Goal: Transaction & Acquisition: Purchase product/service

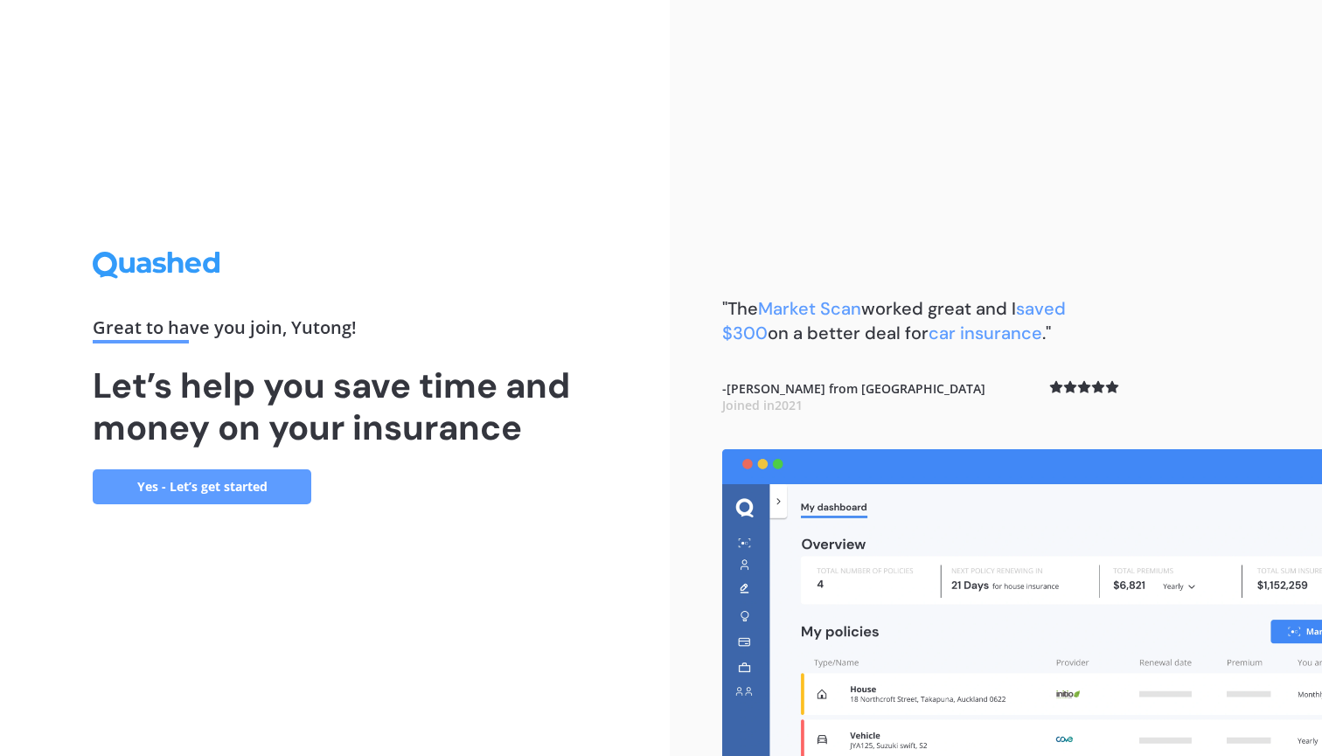
click at [229, 498] on link "Yes - Let’s get started" at bounding box center [202, 487] width 219 height 35
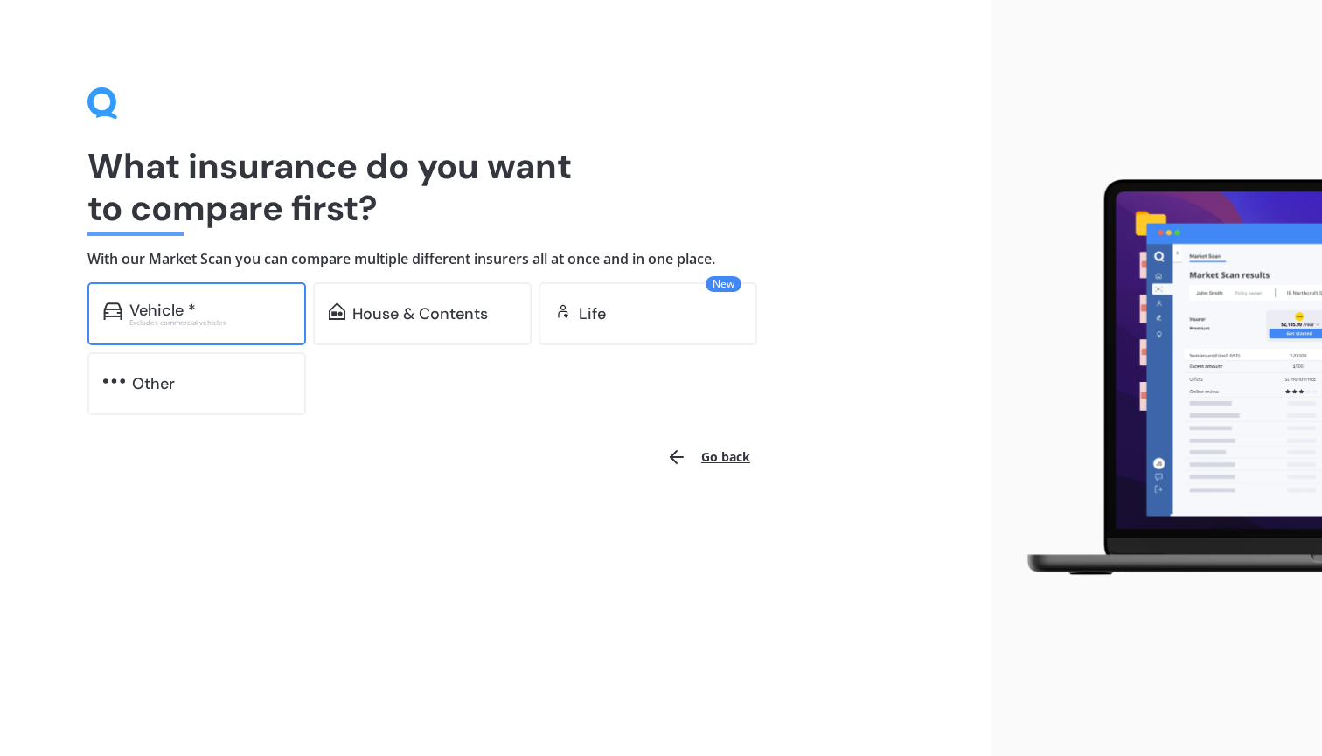
click at [234, 322] on div "Excludes commercial vehicles" at bounding box center [209, 322] width 161 height 7
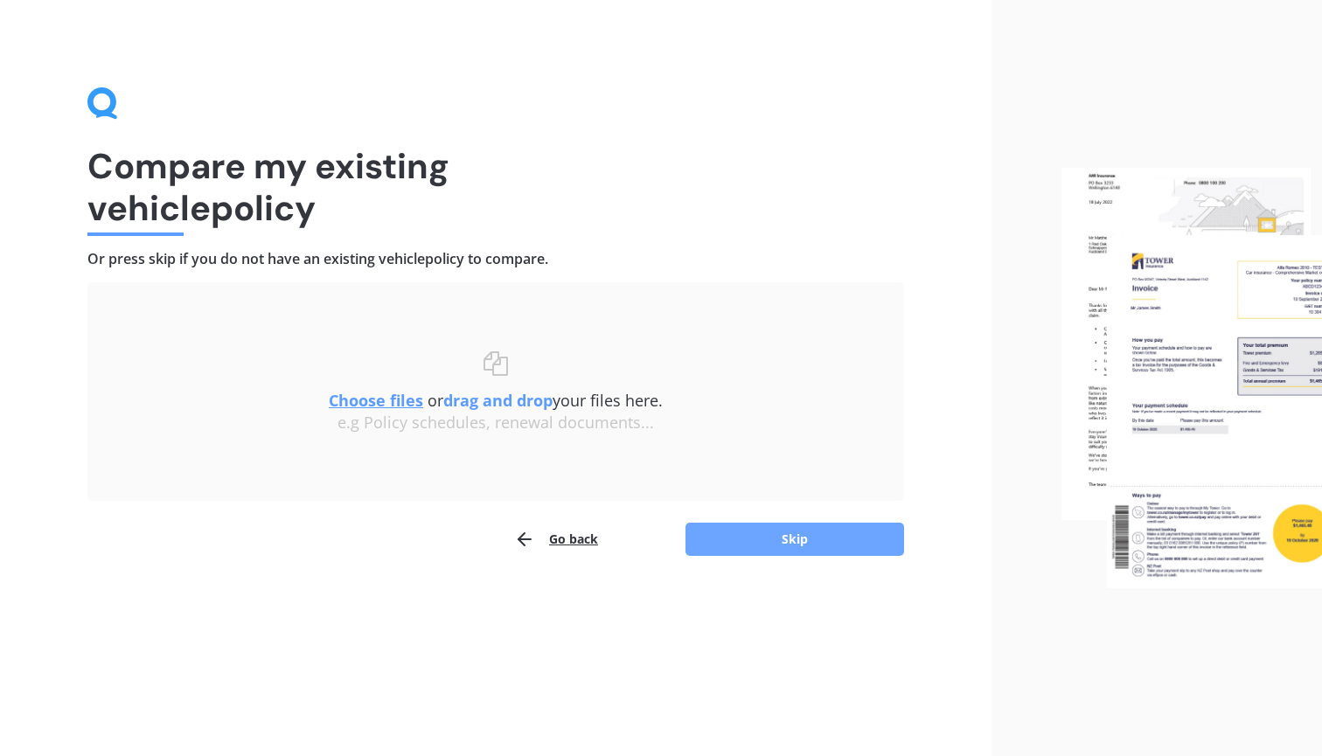
click at [790, 547] on button "Skip" at bounding box center [794, 539] width 219 height 33
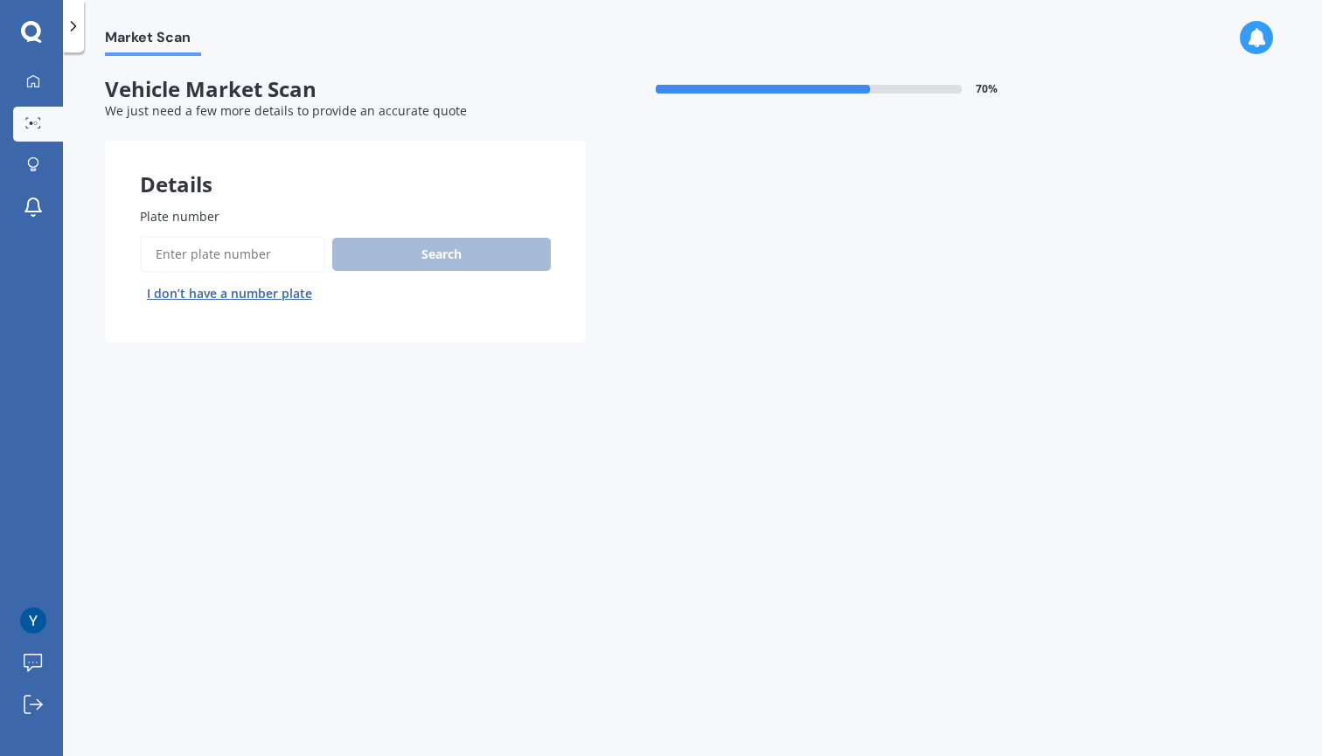
click at [288, 254] on input "Plate number" at bounding box center [232, 254] width 185 height 37
click at [274, 290] on button "I don’t have a number plate" at bounding box center [229, 294] width 179 height 28
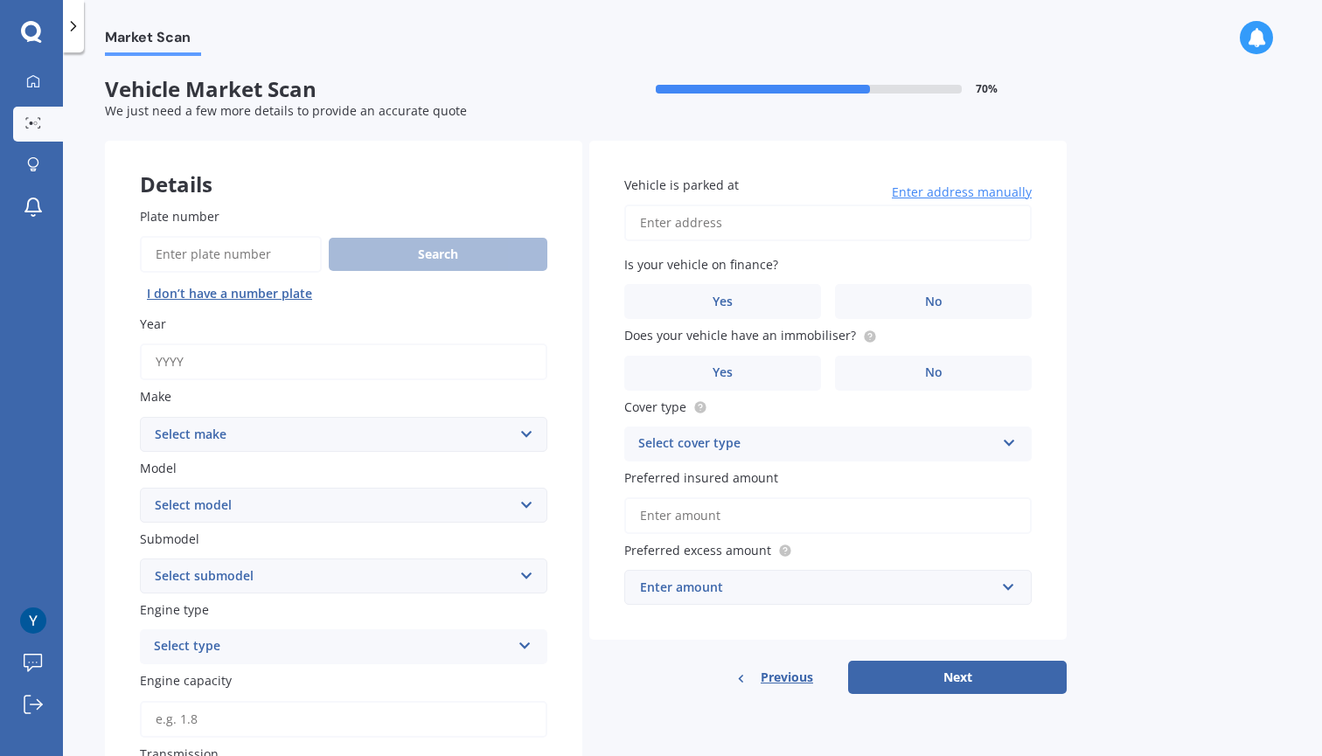
click at [265, 360] on input "Year" at bounding box center [343, 362] width 407 height 37
type input "2025"
click at [237, 421] on select "Select make AC ALFA ROMEO ASTON MARTIN AUDI AUSTIN BEDFORD Bentley BMW BYD CADI…" at bounding box center [343, 434] width 407 height 35
select select "MITSUBISHI"
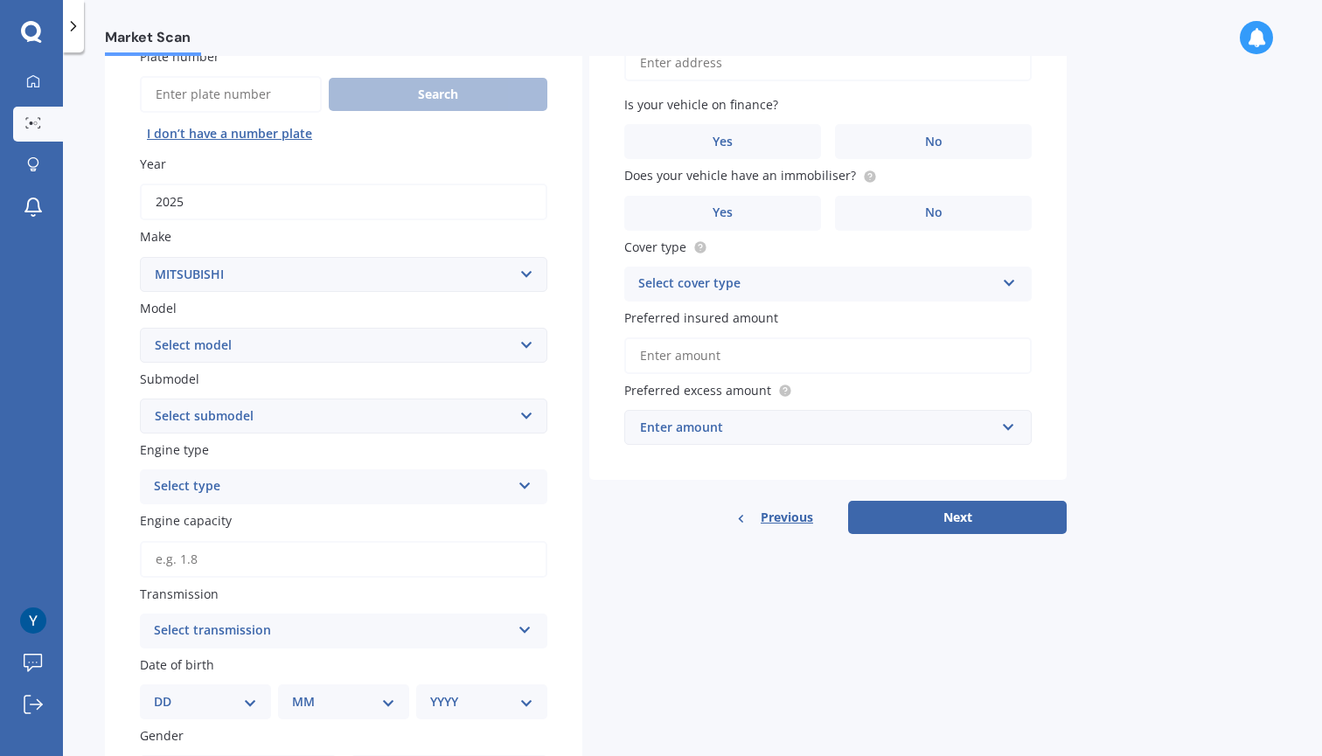
click at [396, 341] on select "Select model 380 Airtrek Aspire ASX Canter Carisma Challenger Challenger Diesel…" at bounding box center [343, 345] width 407 height 35
select select "TRITON"
select select "VRX TURBO DIESEL"
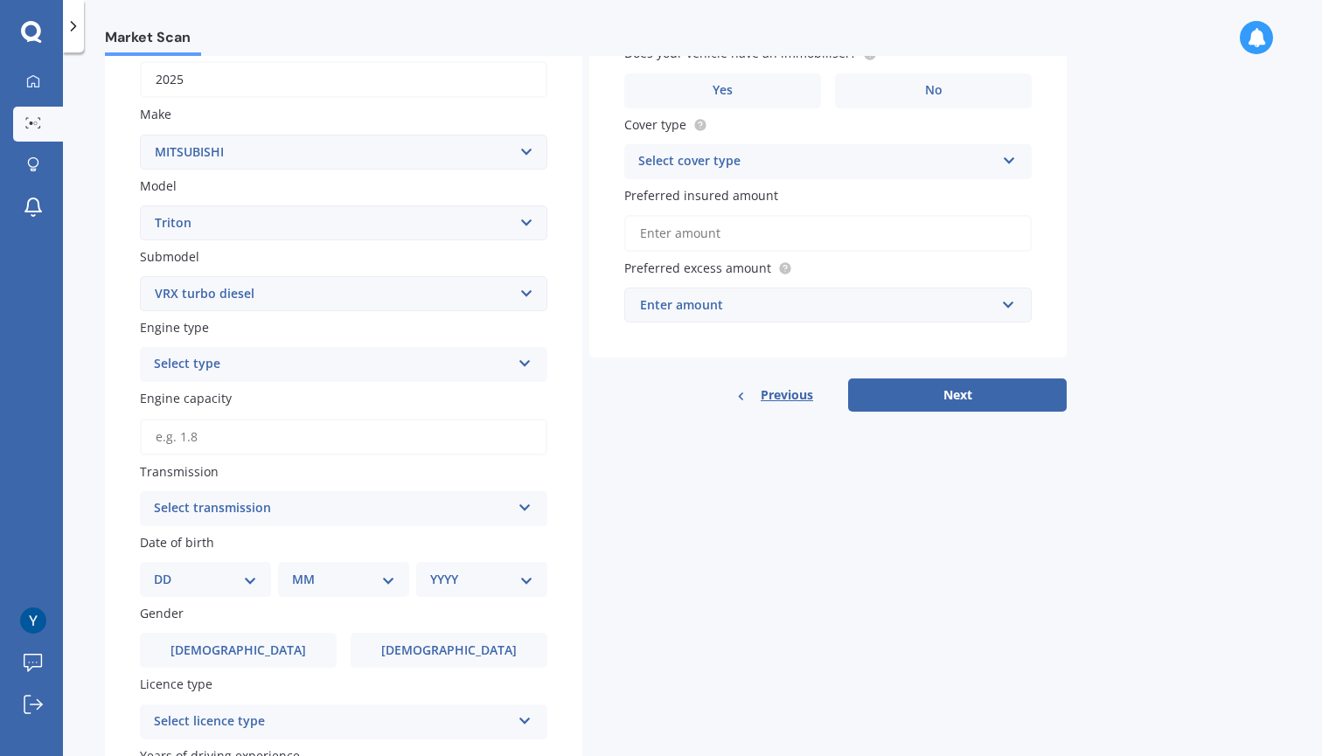
scroll to position [326, 0]
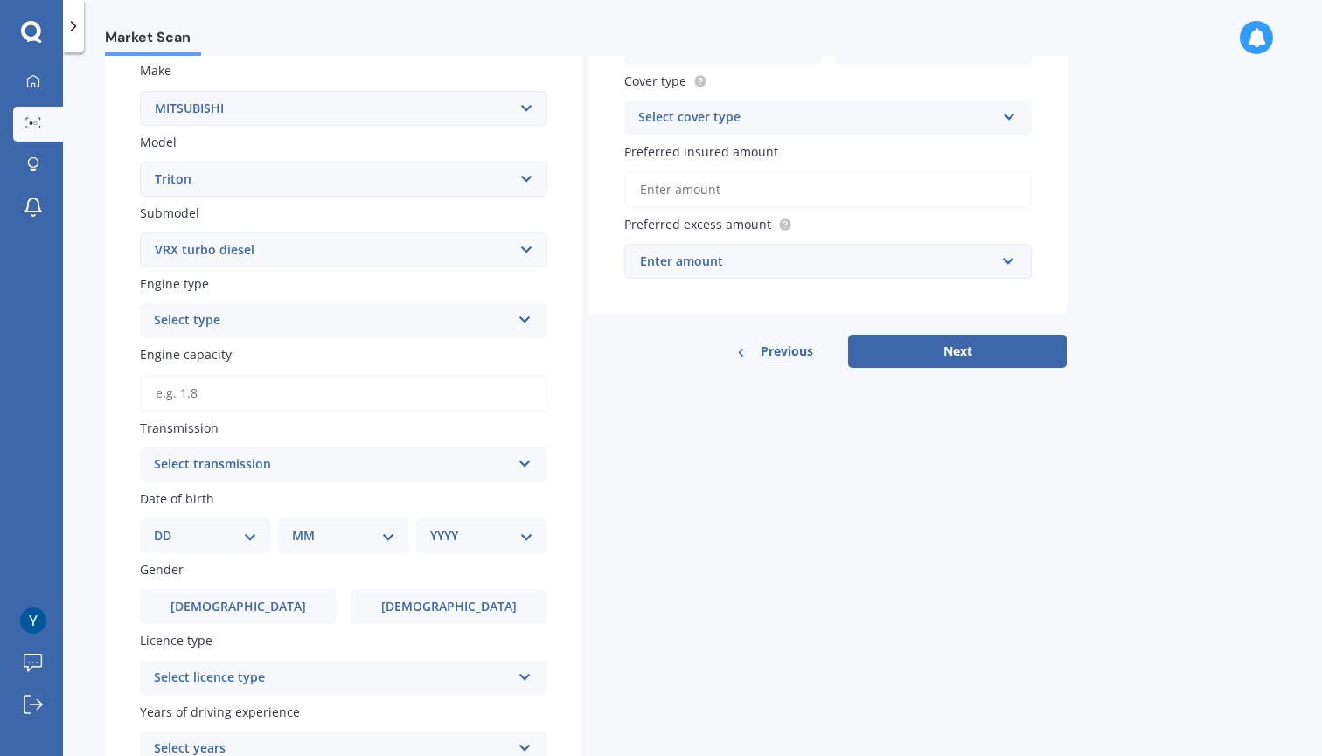
click at [295, 317] on div "Select type" at bounding box center [332, 320] width 357 height 21
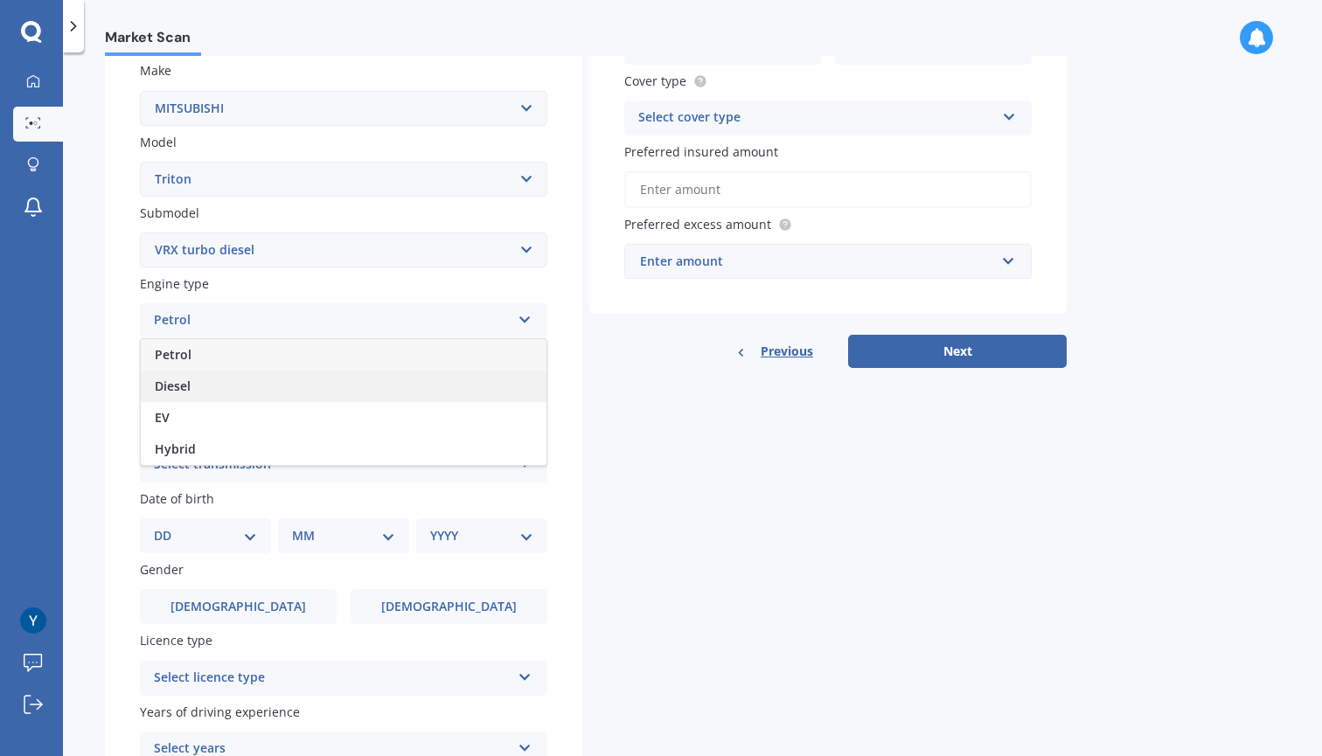
click at [266, 379] on div "Diesel" at bounding box center [344, 386] width 406 height 31
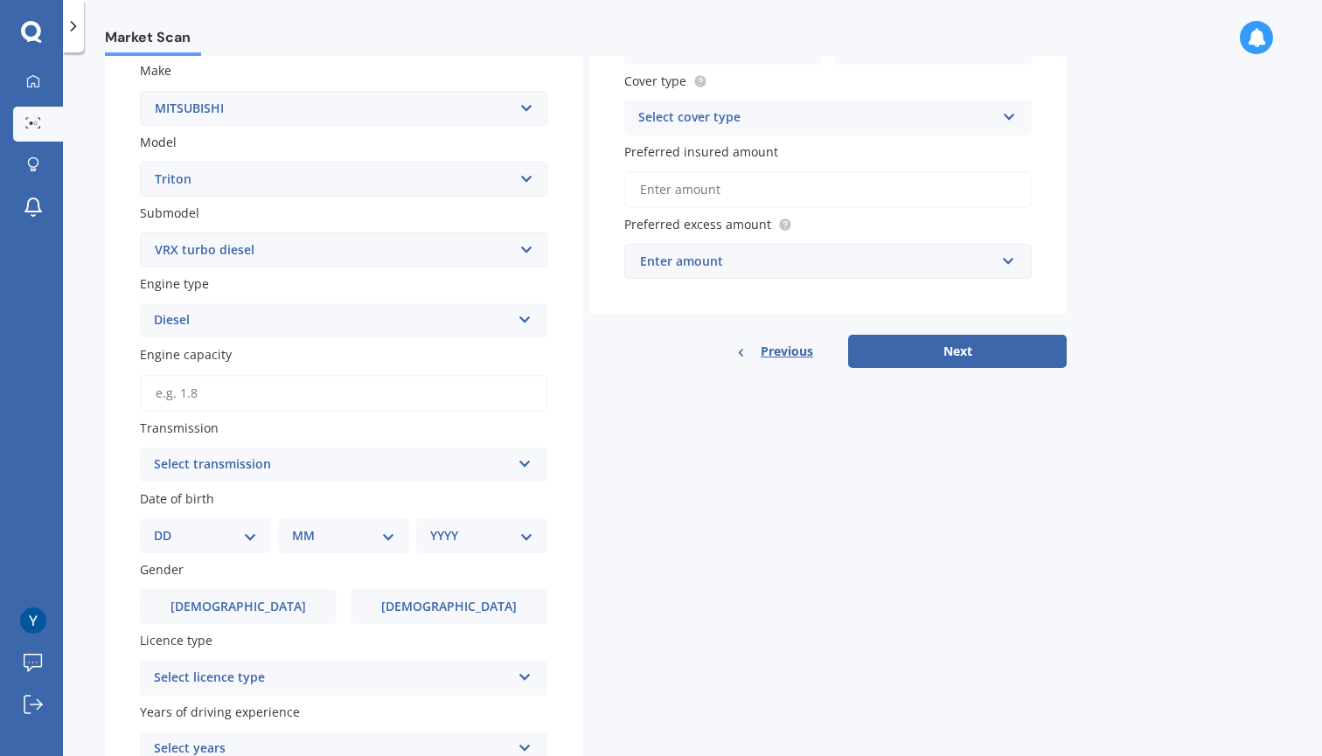
click at [238, 393] on input "Engine capacity" at bounding box center [343, 393] width 407 height 37
type input "2.4"
click at [194, 459] on div "Select transmission" at bounding box center [332, 465] width 357 height 21
click at [197, 501] on div "Auto" at bounding box center [344, 499] width 406 height 31
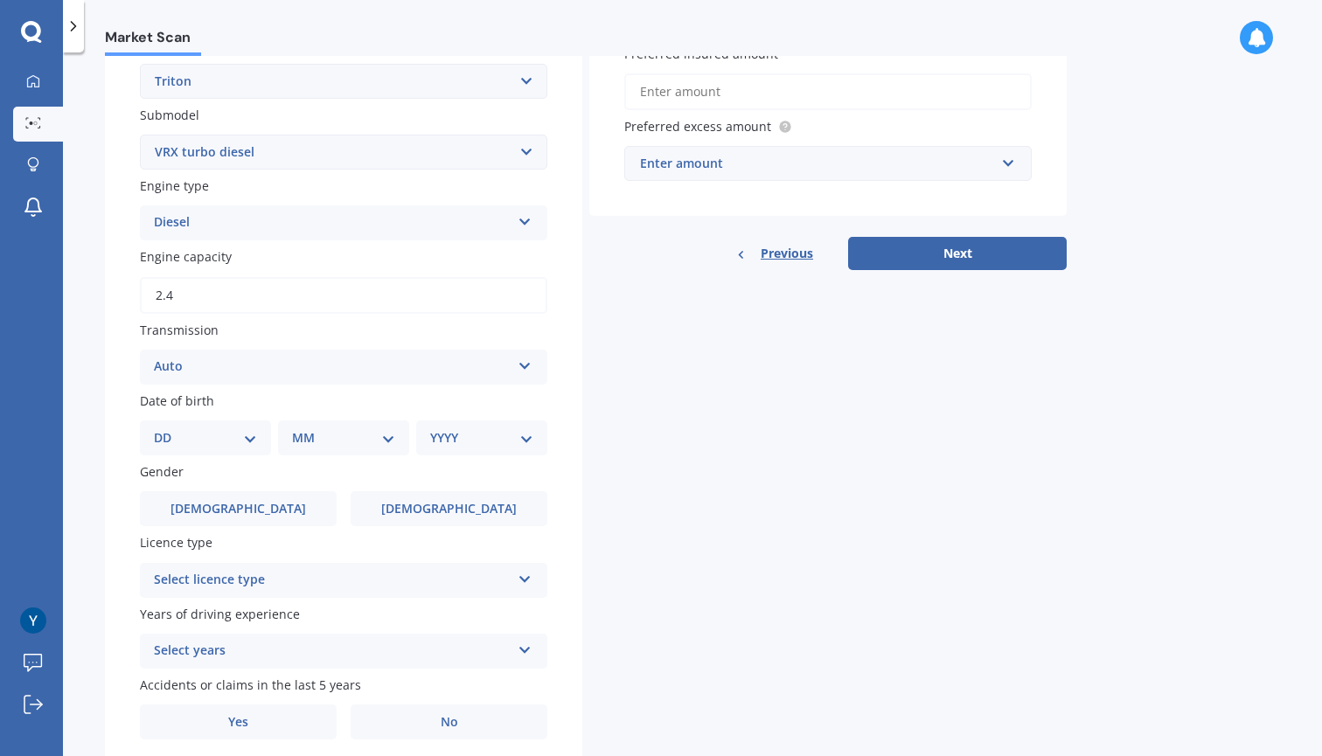
scroll to position [445, 0]
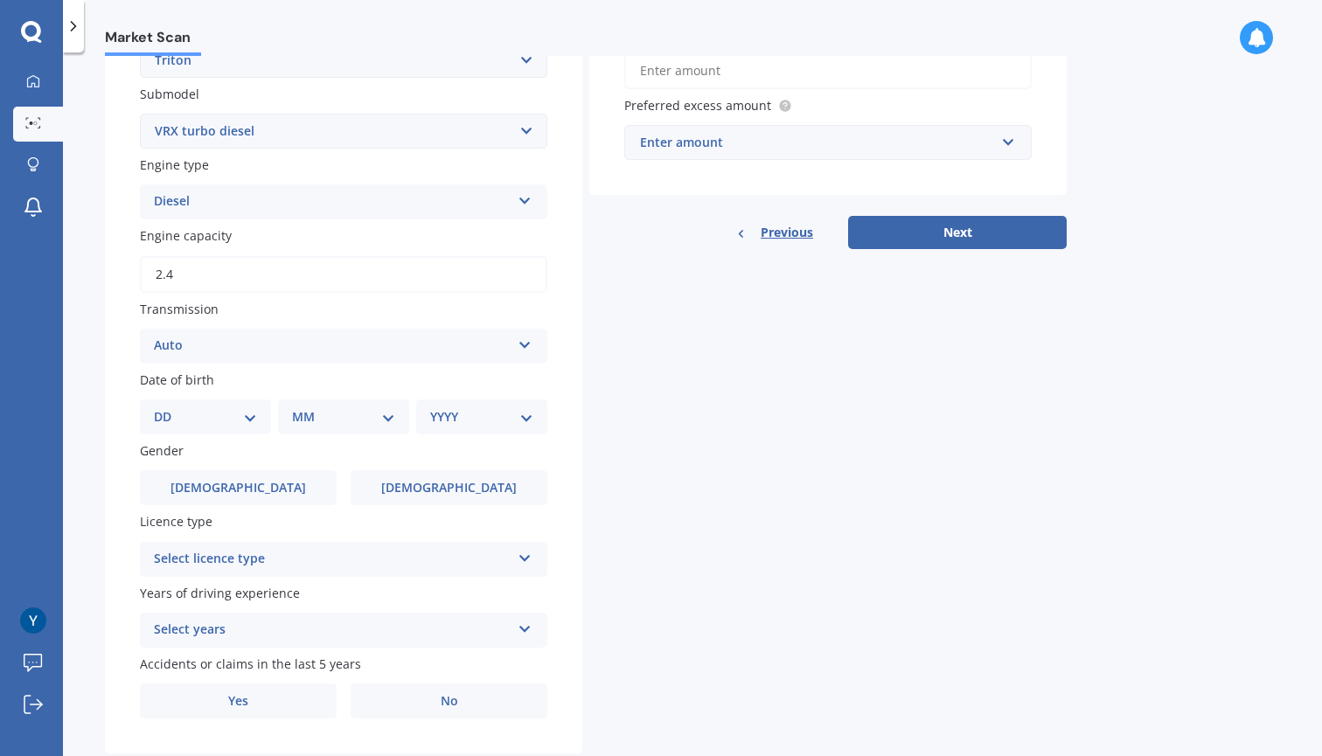
select select "19"
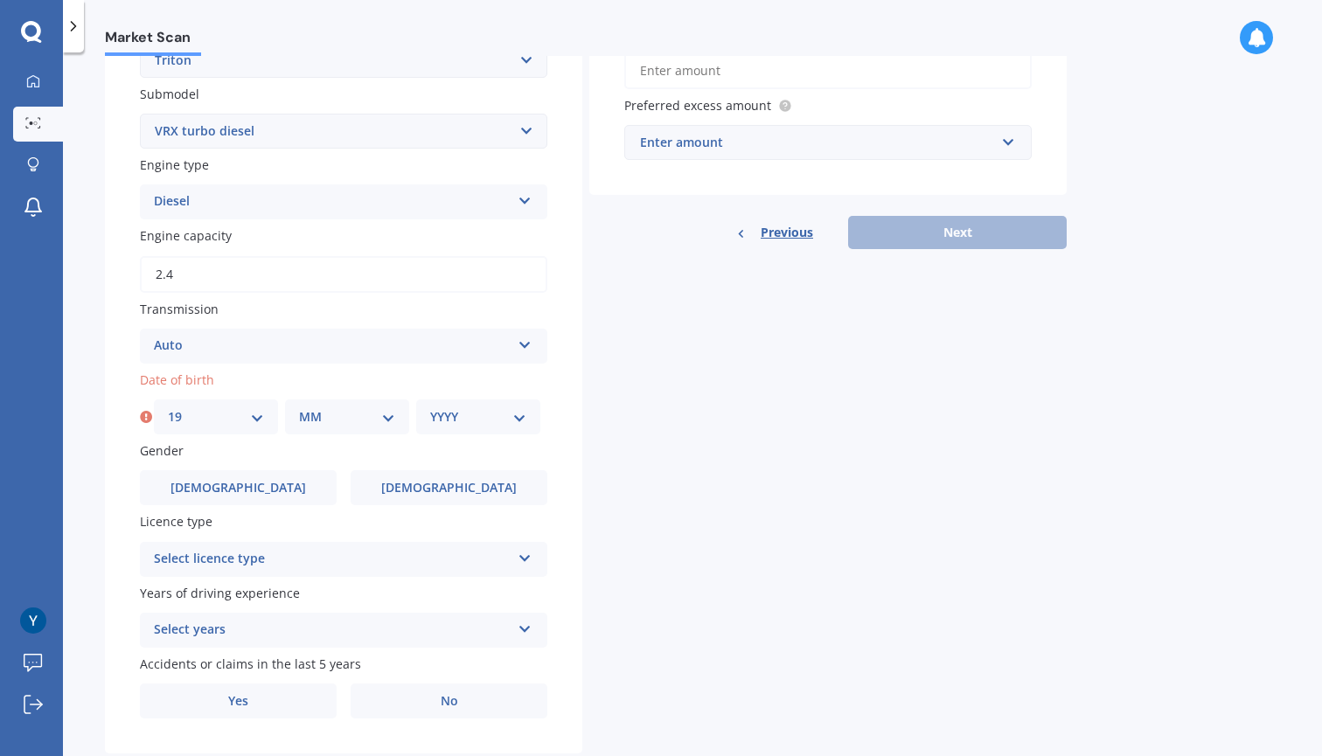
select select "06"
click at [467, 400] on div "YYYY 2025 2024 2023 2022 2021 2020 2019 2018 2017 2016 2015 2014 2013 2012 2011…" at bounding box center [478, 417] width 124 height 35
select select "2000"
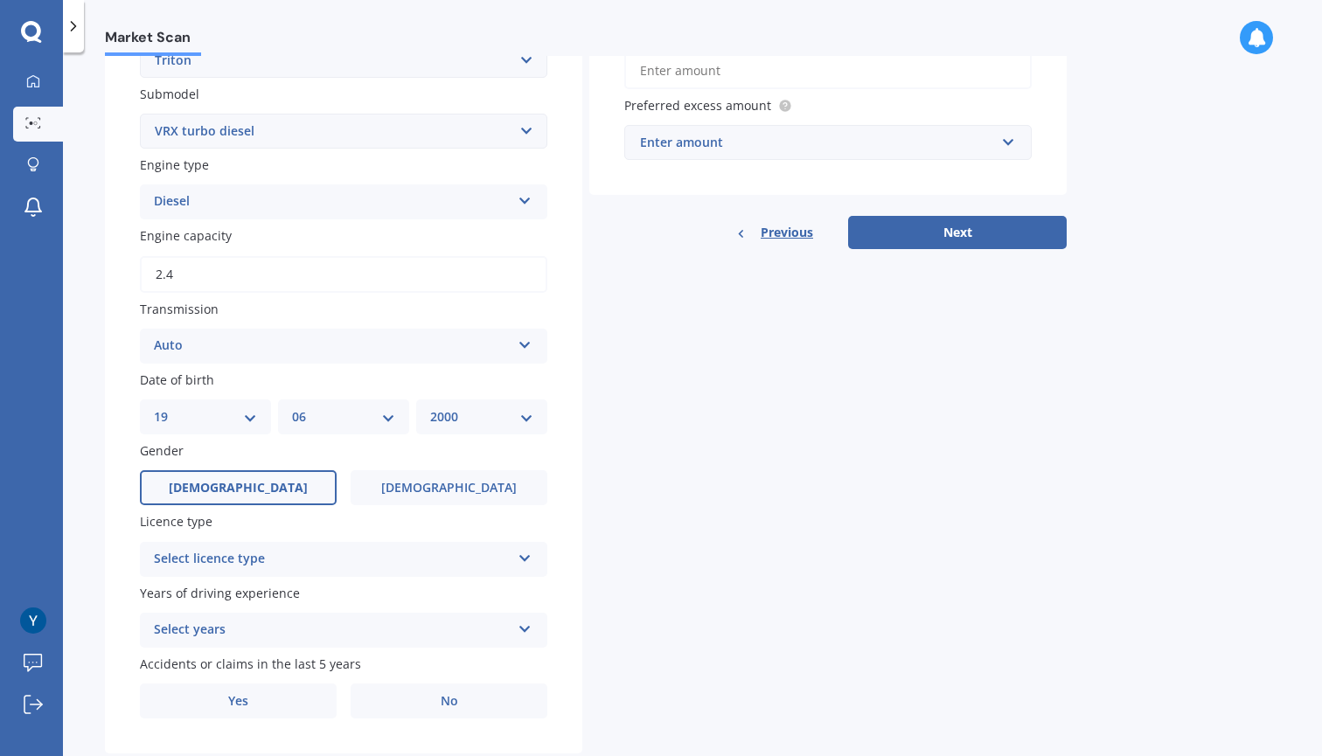
click at [273, 487] on label "Male" at bounding box center [238, 487] width 197 height 35
click at [0, 0] on input "Male" at bounding box center [0, 0] width 0 height 0
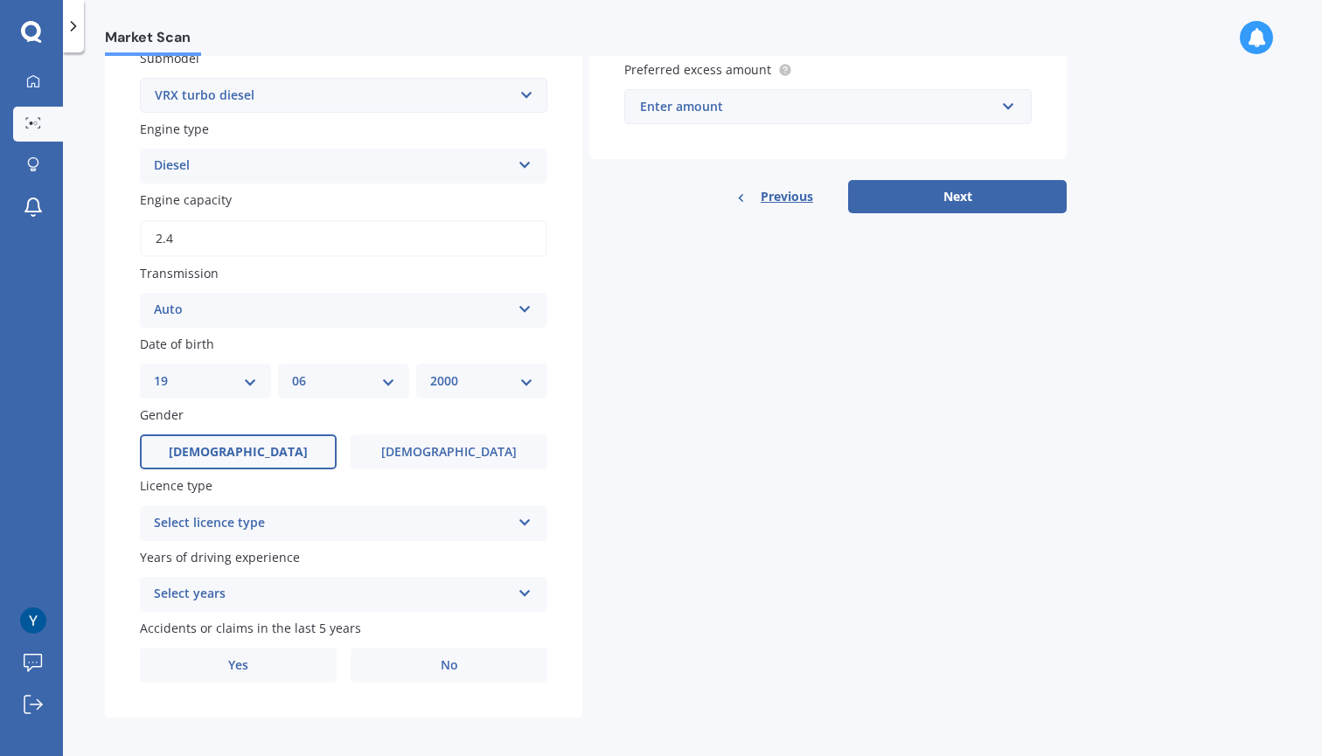
scroll to position [480, 0]
click at [423, 518] on div "Select licence type" at bounding box center [332, 524] width 357 height 21
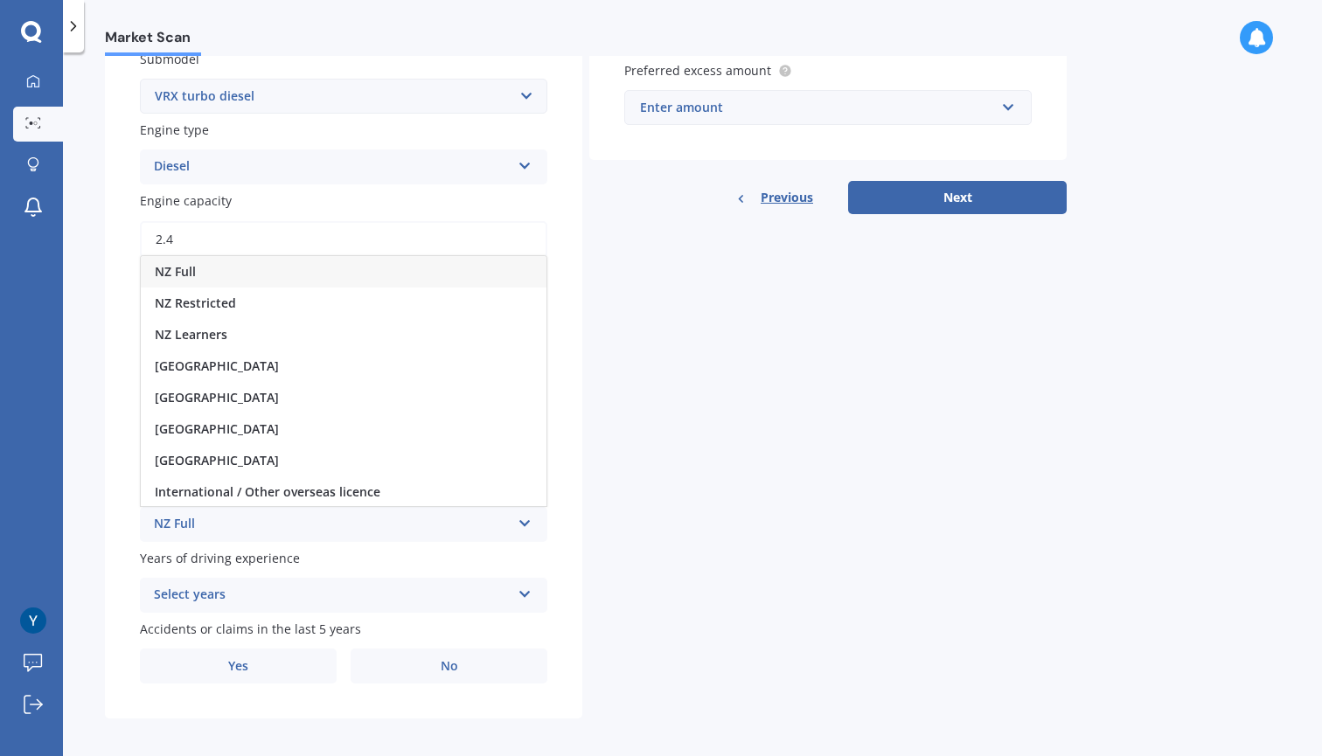
click at [350, 268] on div "NZ Full" at bounding box center [344, 271] width 406 height 31
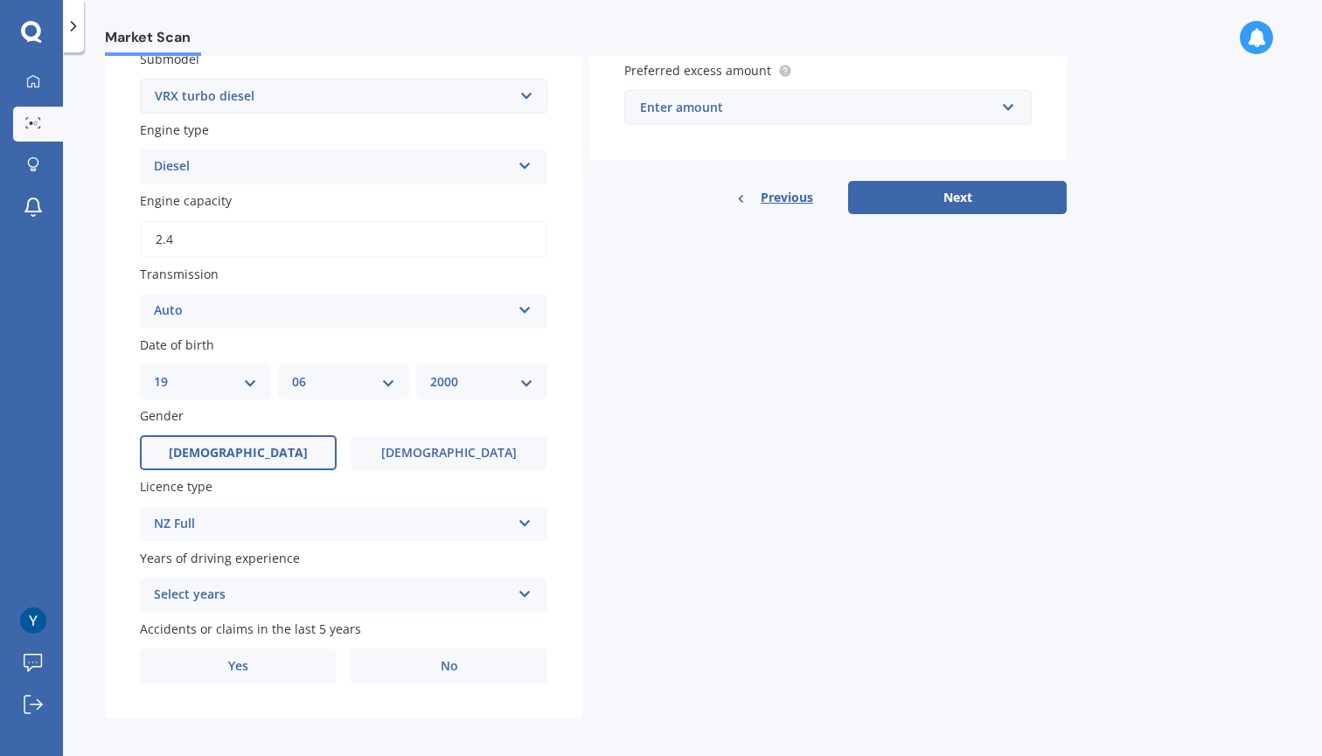
click at [330, 519] on div "NZ Full" at bounding box center [332, 524] width 357 height 21
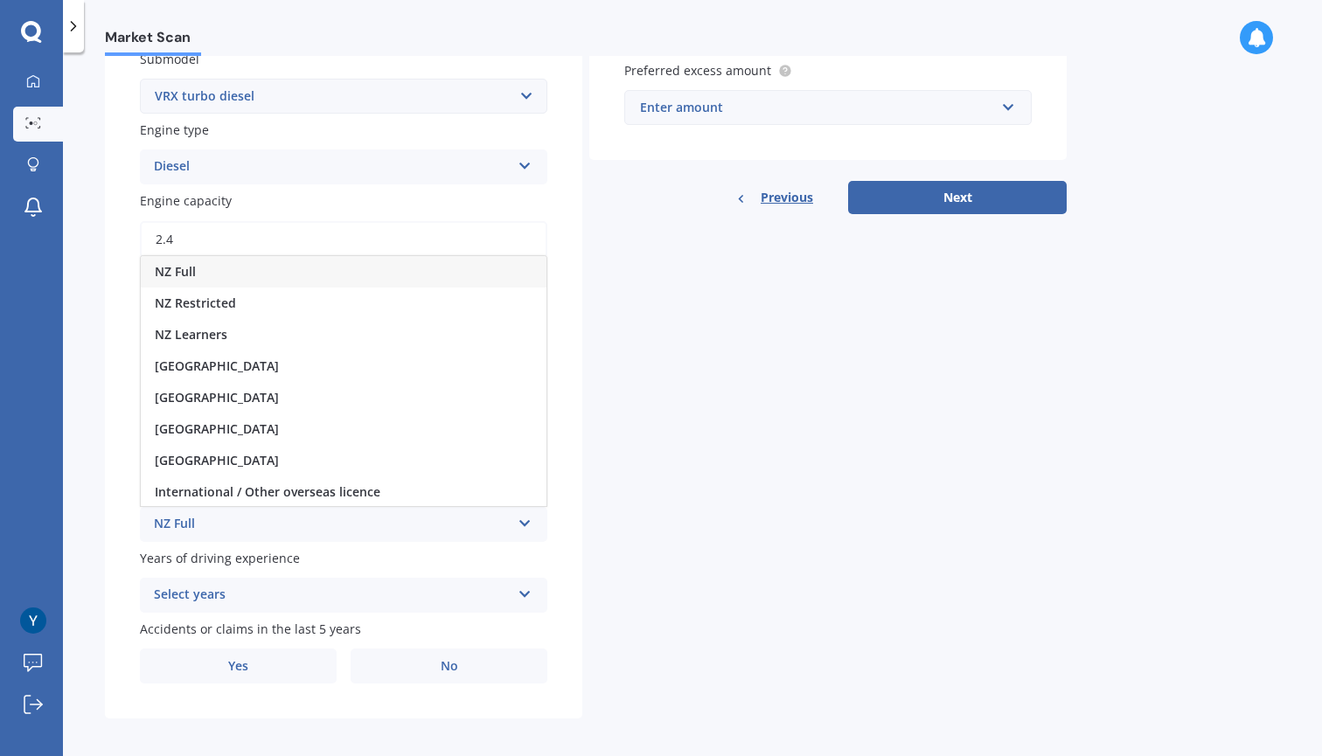
click at [201, 274] on div "NZ Full" at bounding box center [344, 271] width 406 height 31
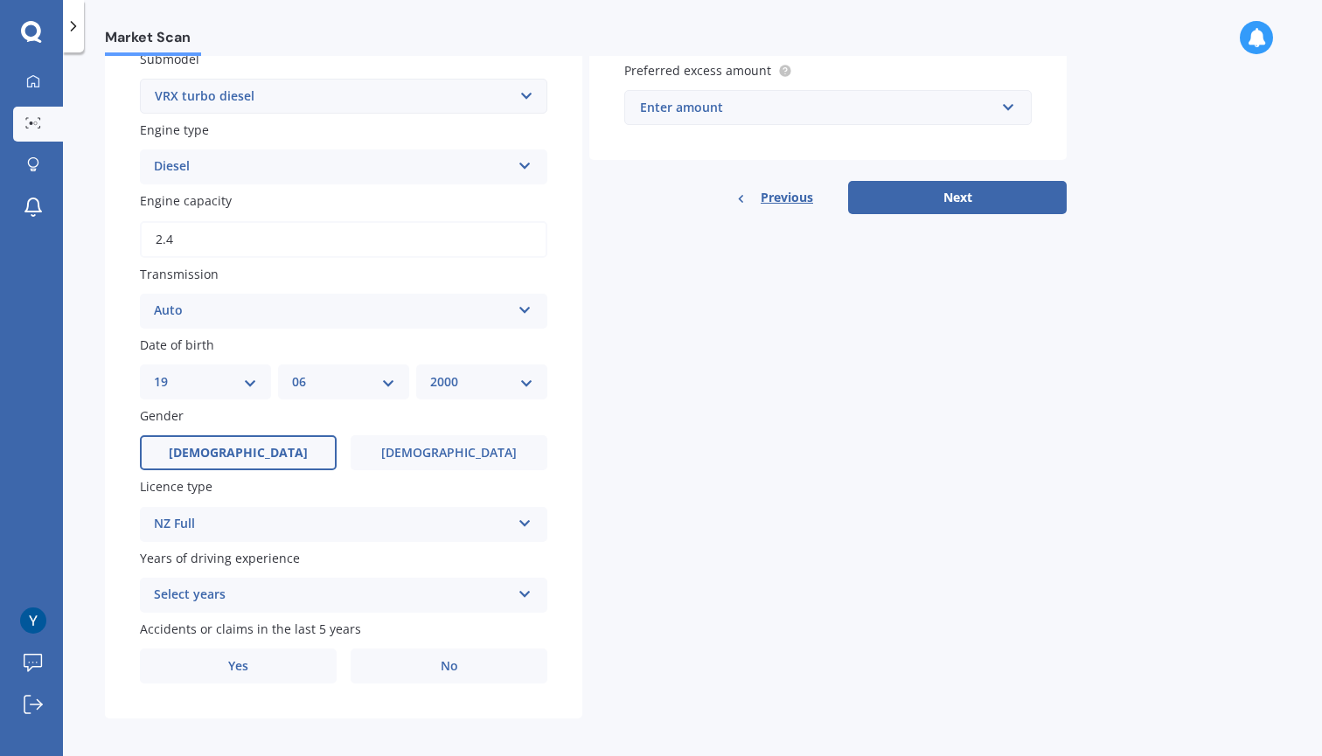
click at [196, 578] on div "Select years 5 or more years 4 years 3 years 2 years 1 year" at bounding box center [343, 595] width 407 height 35
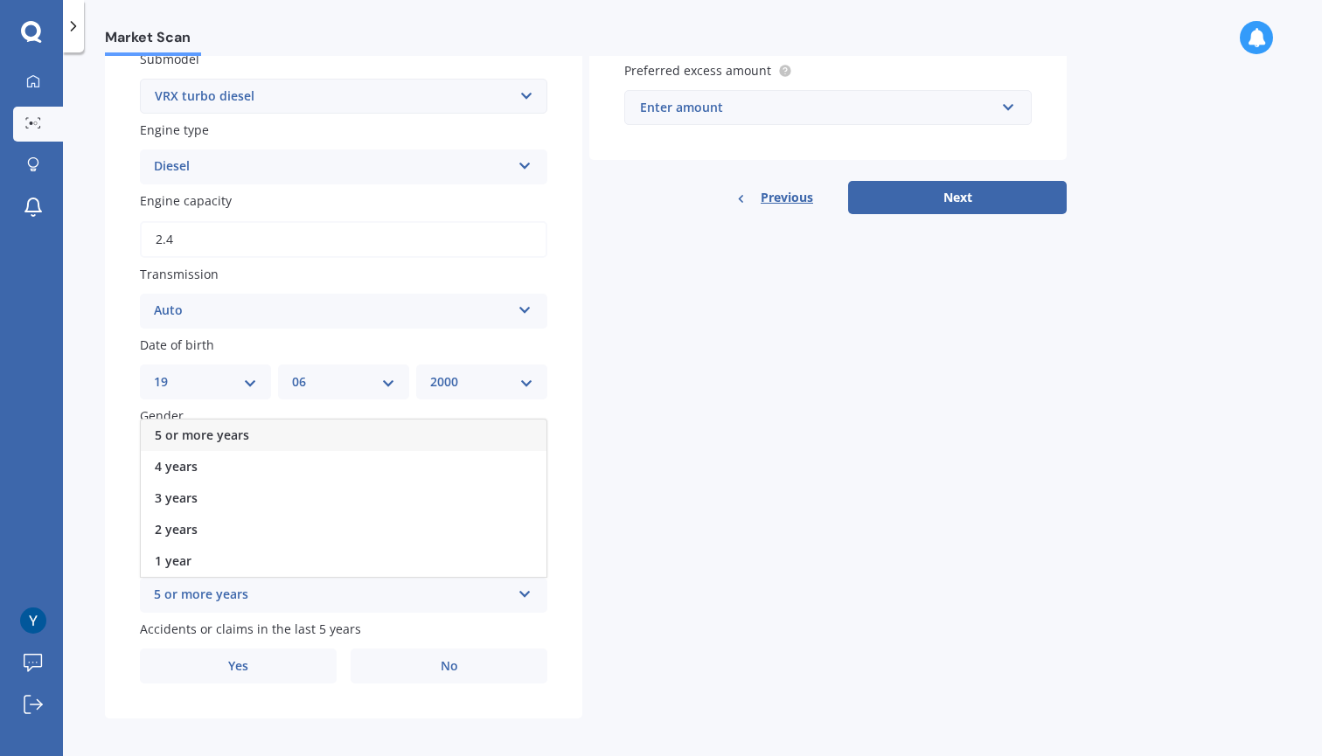
click at [229, 427] on span "5 or more years" at bounding box center [202, 435] width 94 height 17
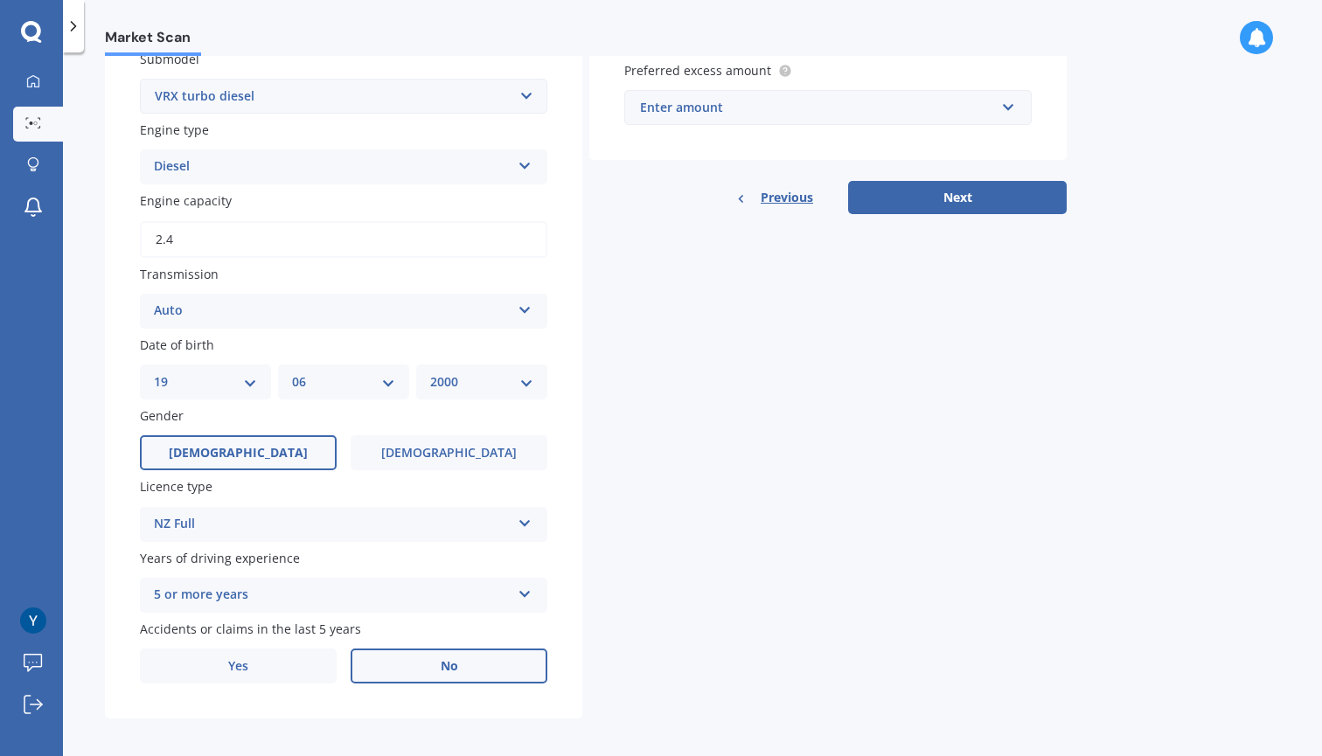
click at [457, 649] on label "No" at bounding box center [449, 666] width 197 height 35
click at [0, 0] on input "No" at bounding box center [0, 0] width 0 height 0
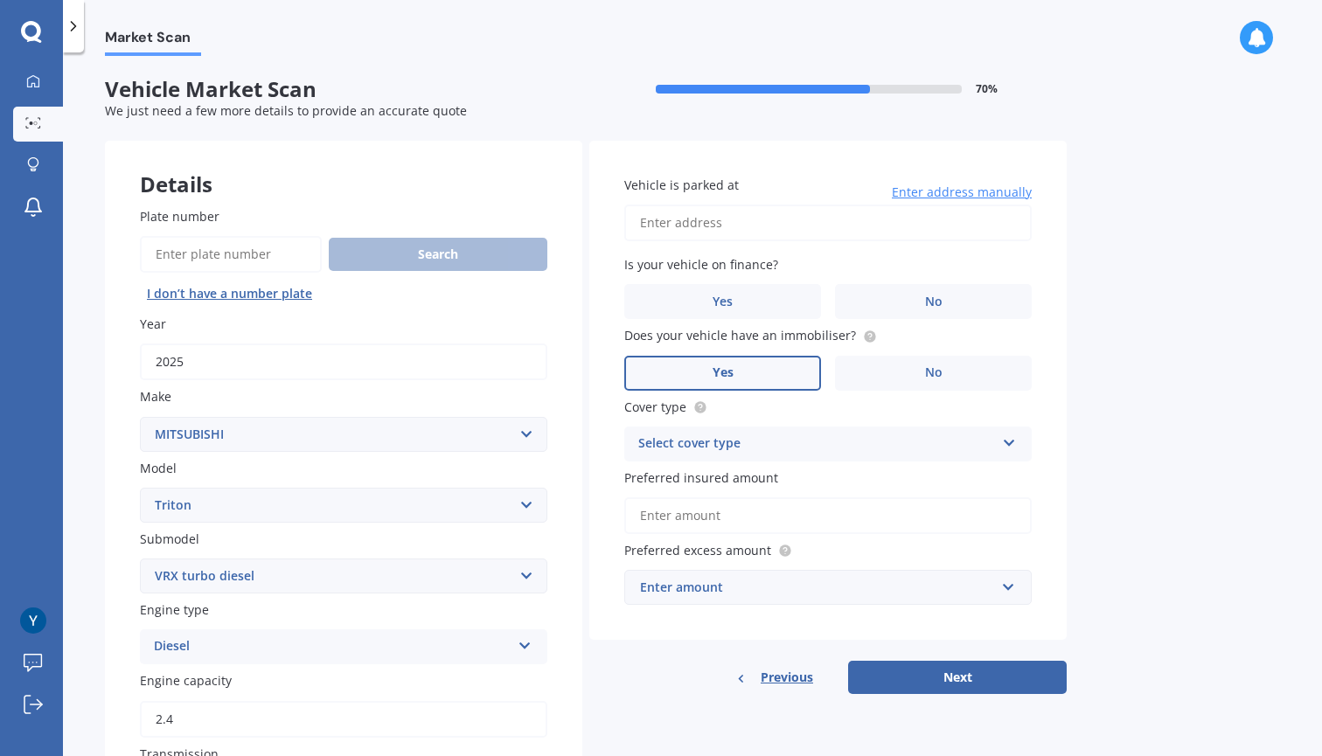
scroll to position [0, 0]
type input "4/1 Anzac Avenue, Central Dunedin, Dunedin 9016"
click at [926, 280] on div "Is your vehicle on finance? Yes No" at bounding box center [827, 287] width 407 height 64
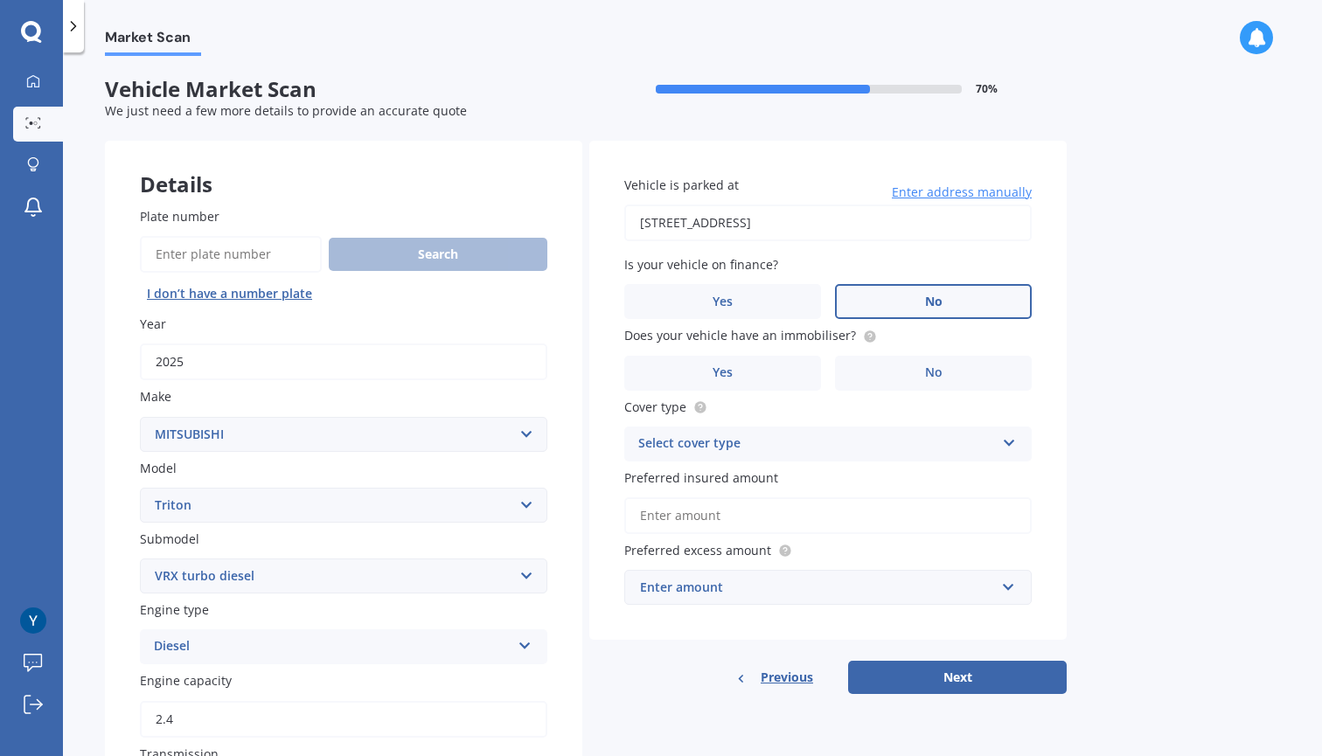
click at [922, 302] on label "No" at bounding box center [933, 301] width 197 height 35
click at [0, 0] on input "No" at bounding box center [0, 0] width 0 height 0
click at [787, 364] on label "Yes" at bounding box center [722, 373] width 197 height 35
click at [0, 0] on input "Yes" at bounding box center [0, 0] width 0 height 0
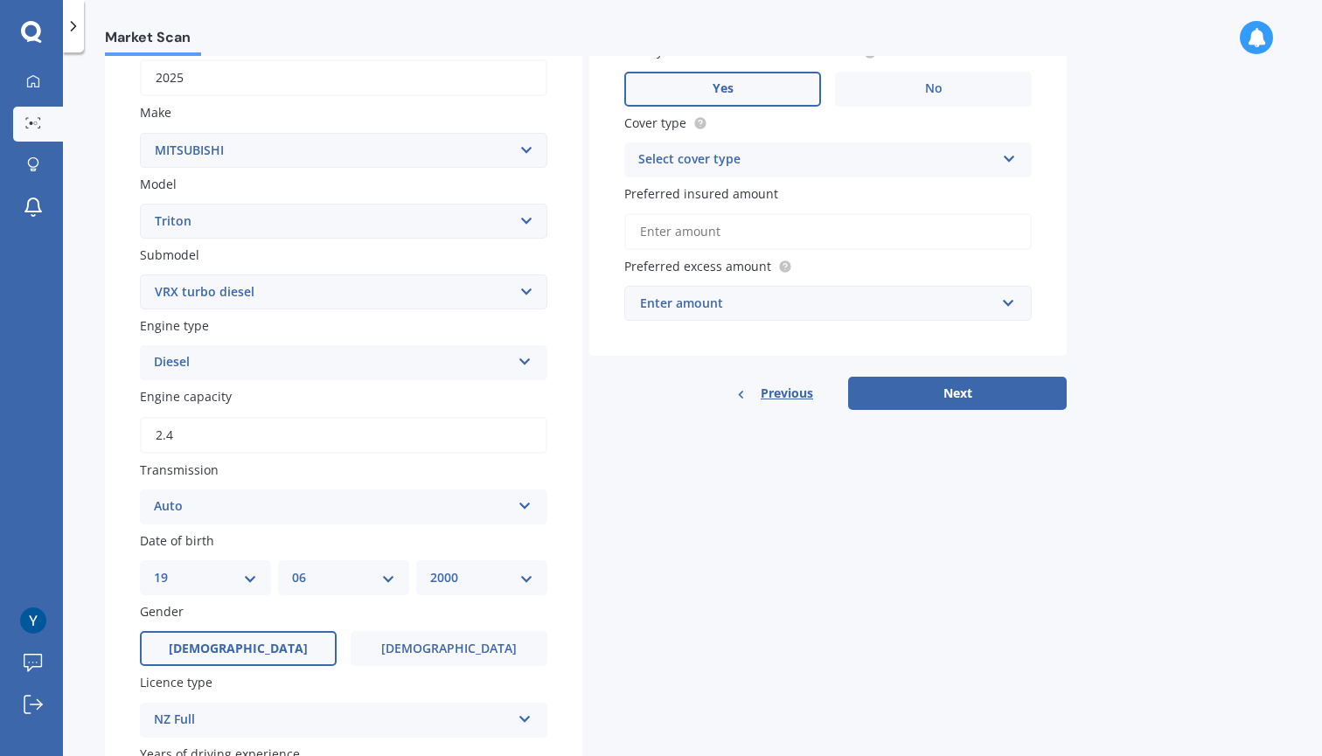
scroll to position [286, 0]
click at [730, 165] on div "Select cover type Comprehensive Third Party, Fire & Theft Third Party" at bounding box center [827, 158] width 407 height 35
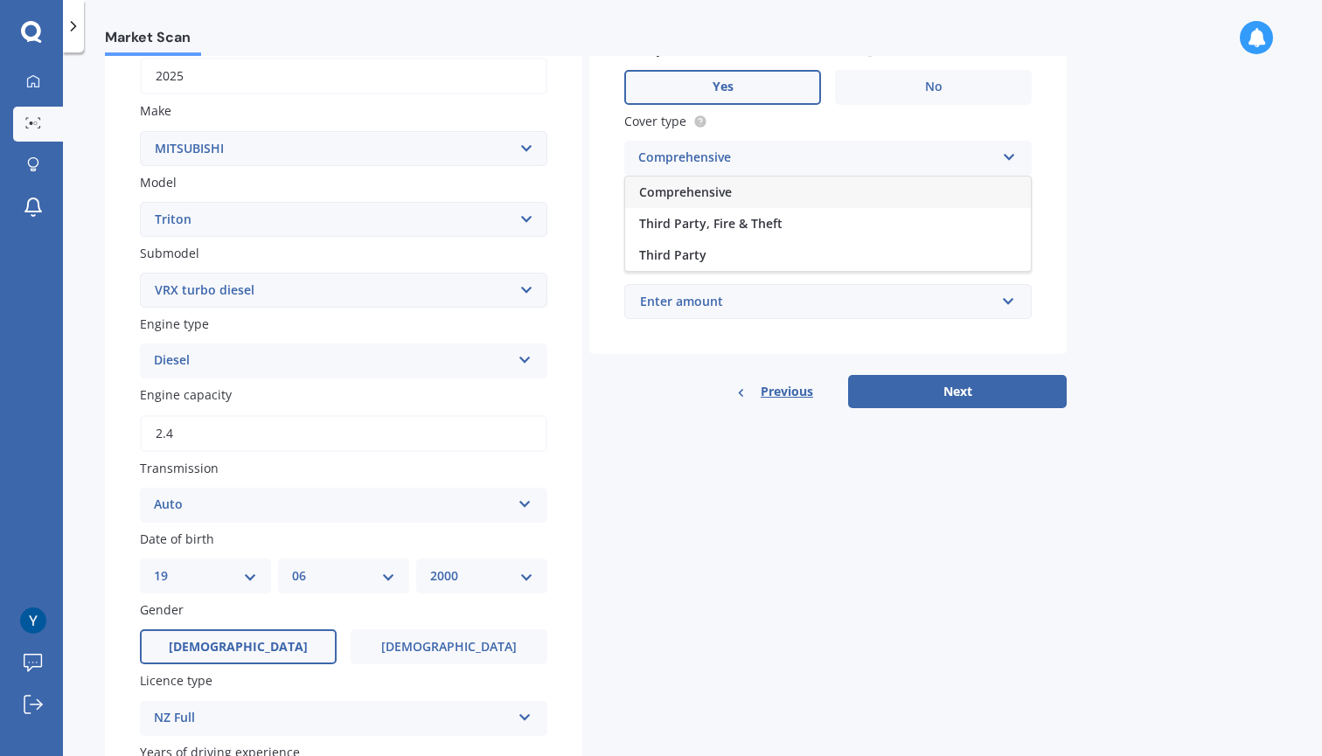
click at [736, 189] on div "Comprehensive" at bounding box center [828, 192] width 406 height 31
click at [735, 227] on input "Preferred insured amount" at bounding box center [827, 230] width 407 height 37
type input "$8"
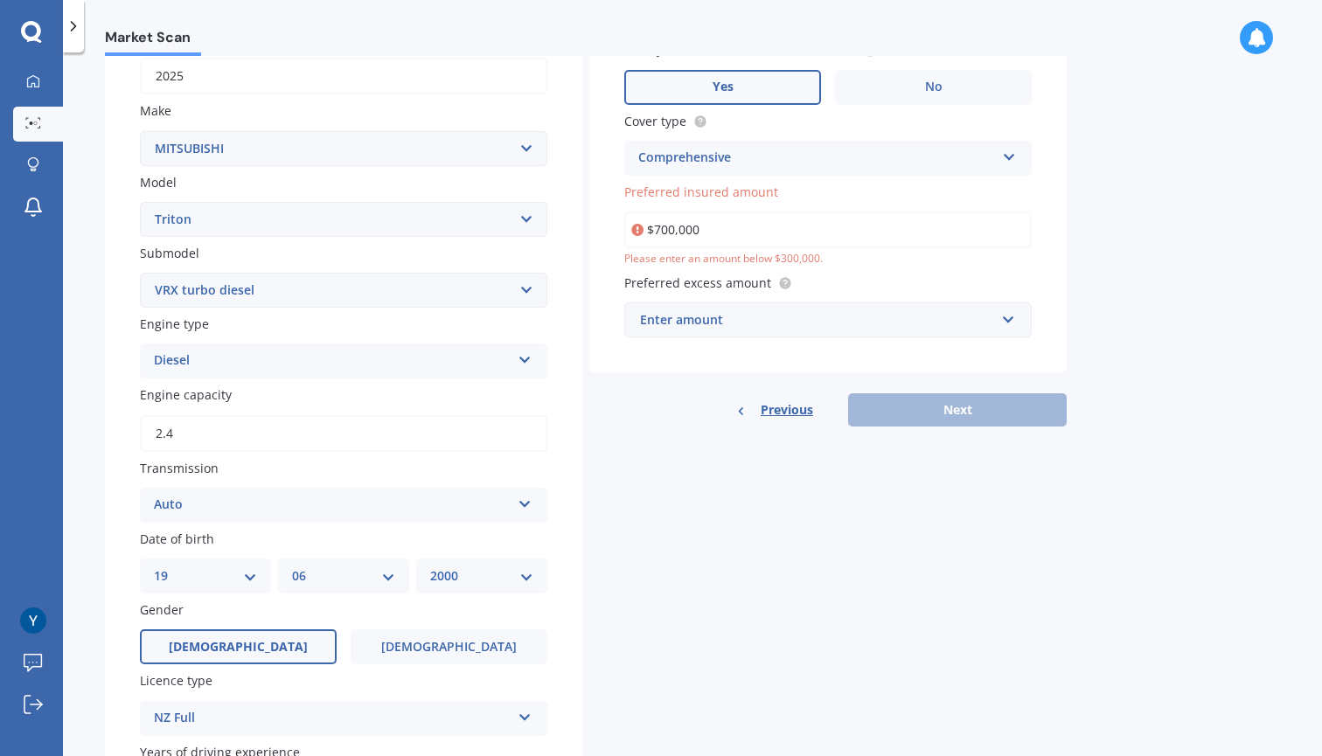
type input "$70,000"
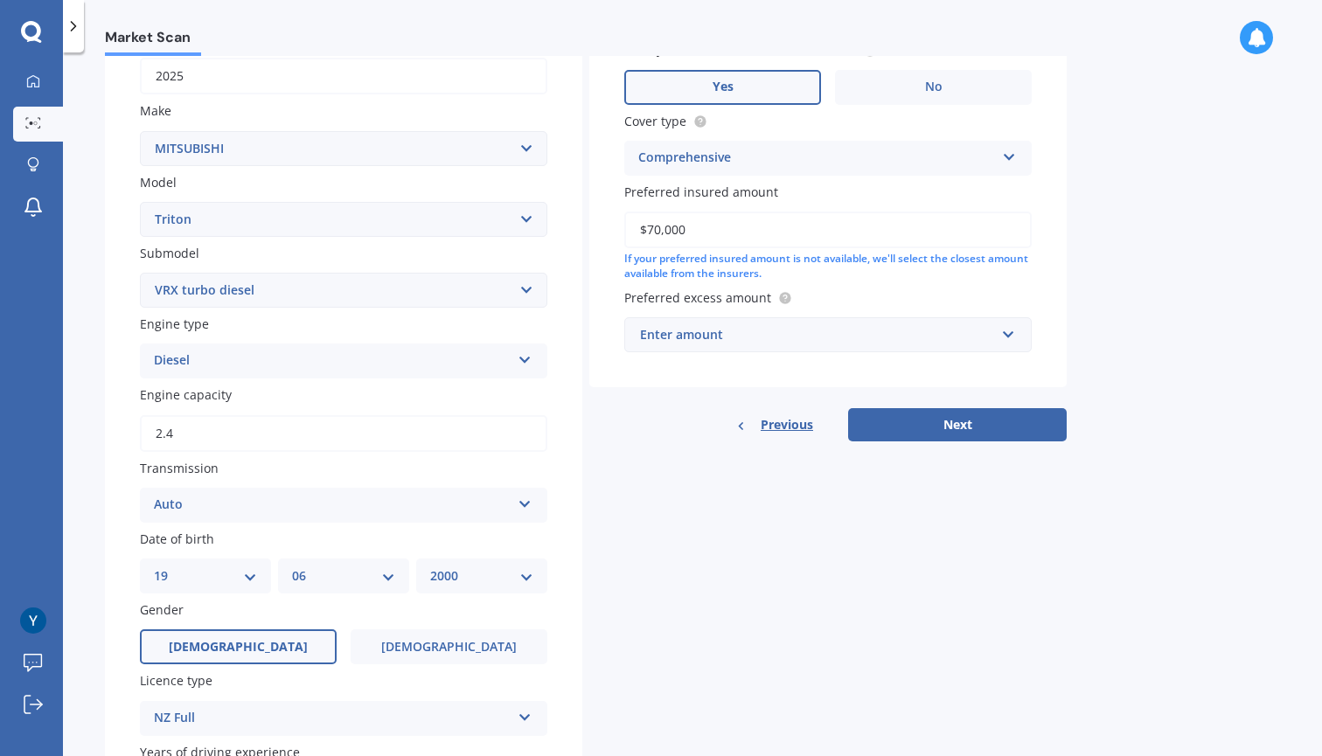
click at [707, 398] on div "Vehicle is parked at 4/1 Anzac Avenue, Central Dunedin, Dunedin 9016 Enter addr…" at bounding box center [827, 148] width 477 height 587
click at [690, 334] on div "Enter amount" at bounding box center [817, 334] width 355 height 19
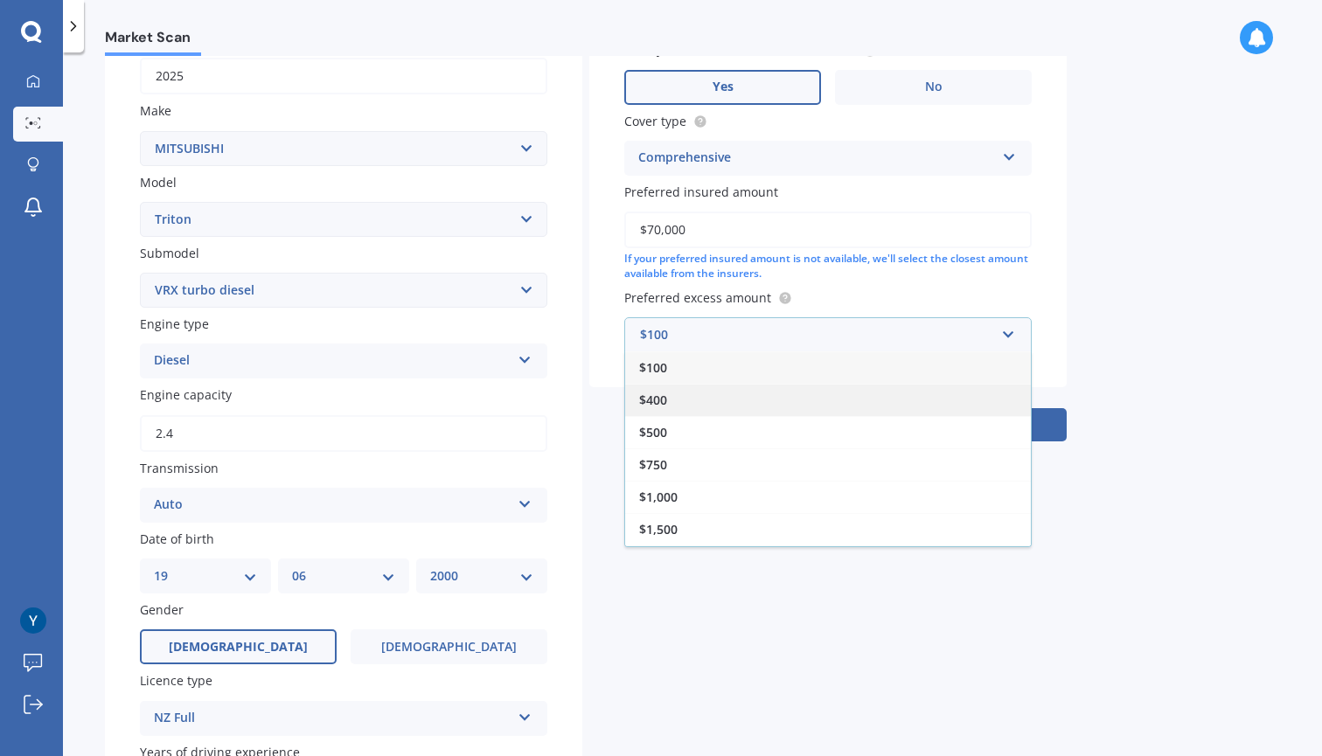
click at [779, 400] on div "$400" at bounding box center [828, 400] width 406 height 32
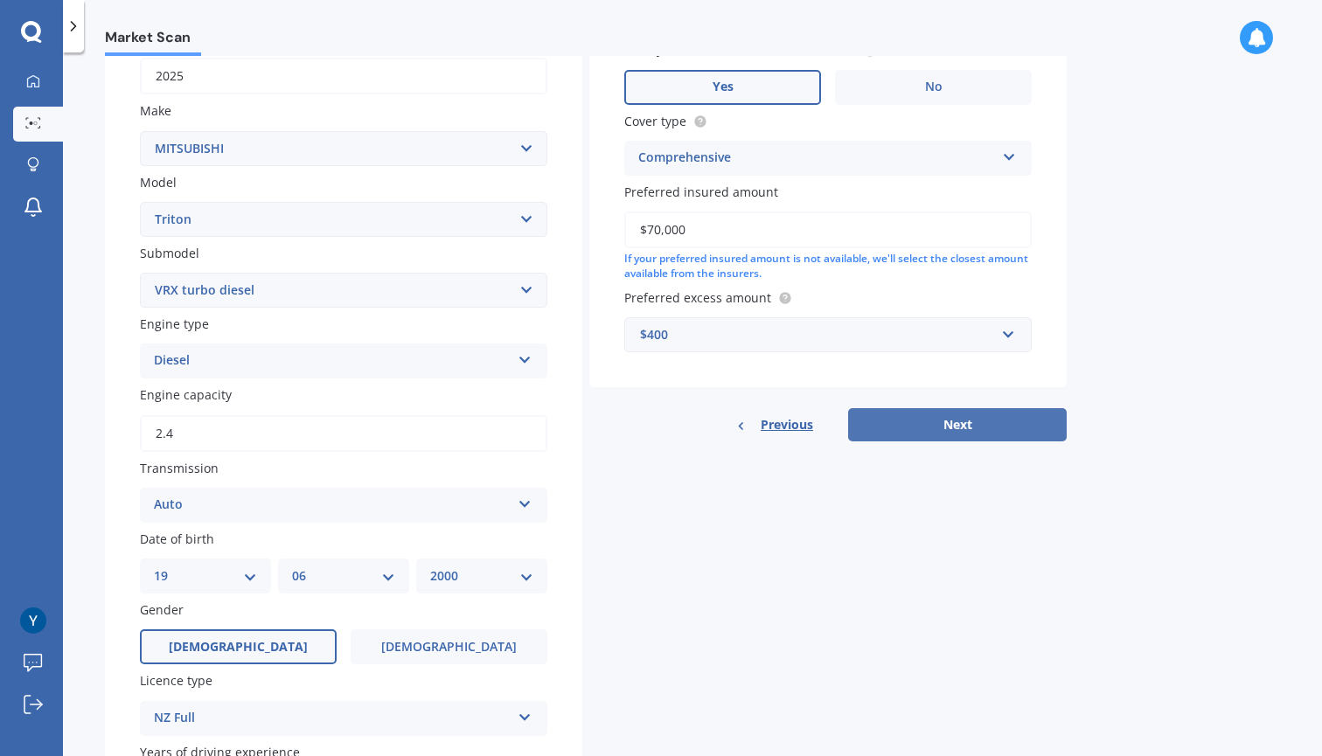
click at [950, 420] on button "Next" at bounding box center [957, 424] width 219 height 33
select select "19"
select select "06"
select select "2000"
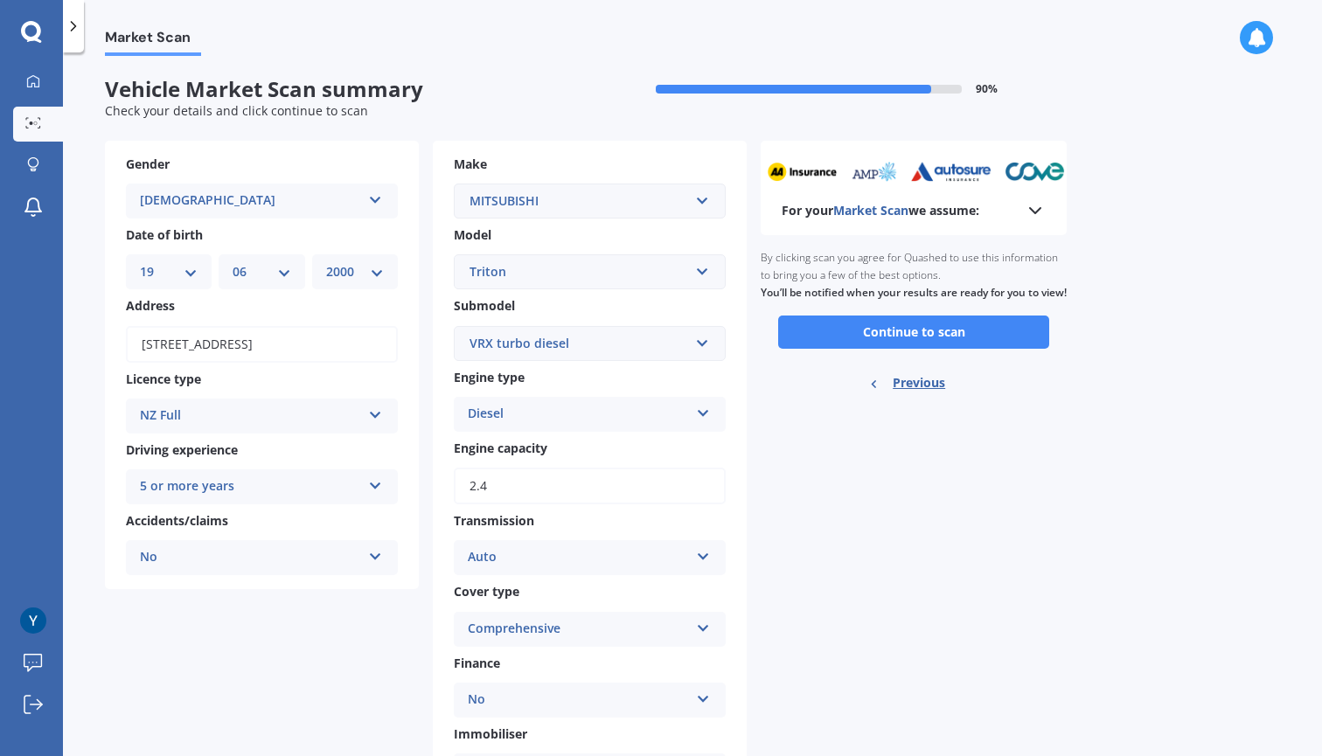
scroll to position [0, 0]
click at [935, 342] on button "Continue to scan" at bounding box center [913, 332] width 271 height 33
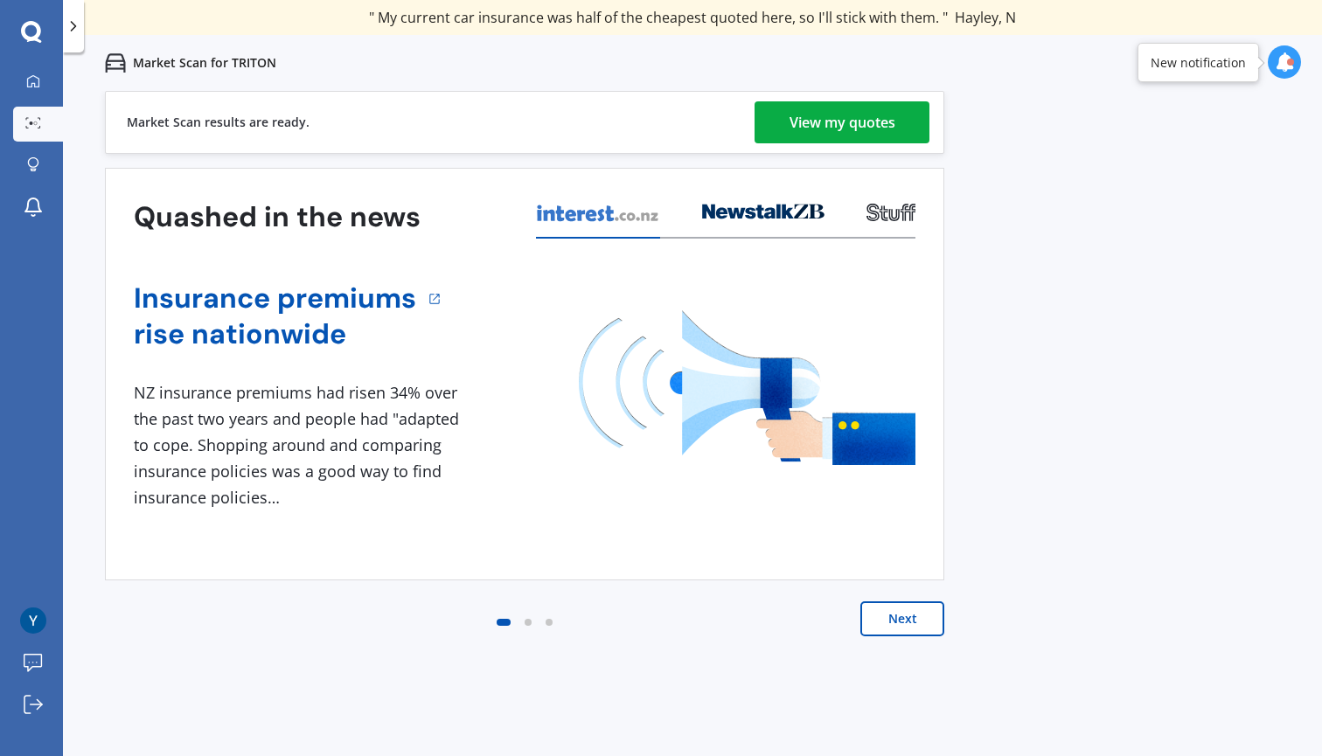
click at [887, 623] on button "Next" at bounding box center [902, 619] width 84 height 35
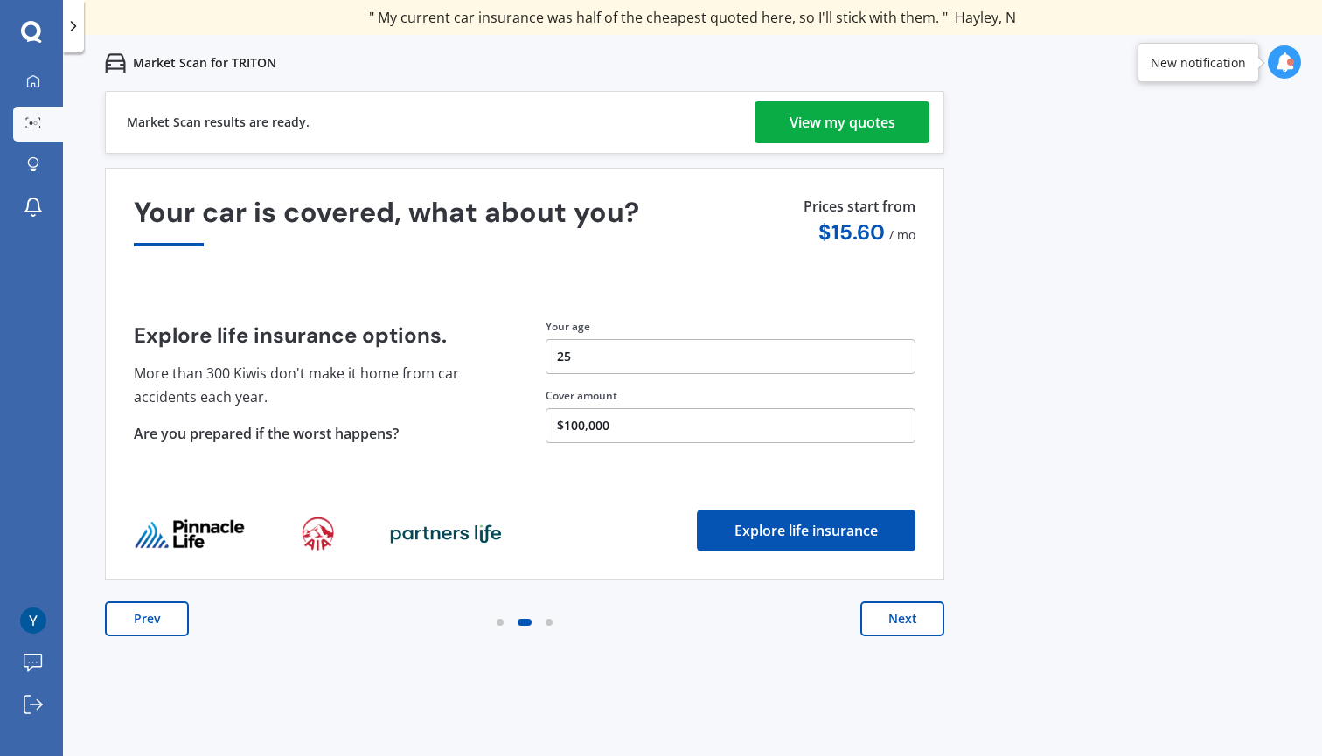
click at [886, 618] on button "Next" at bounding box center [902, 619] width 84 height 35
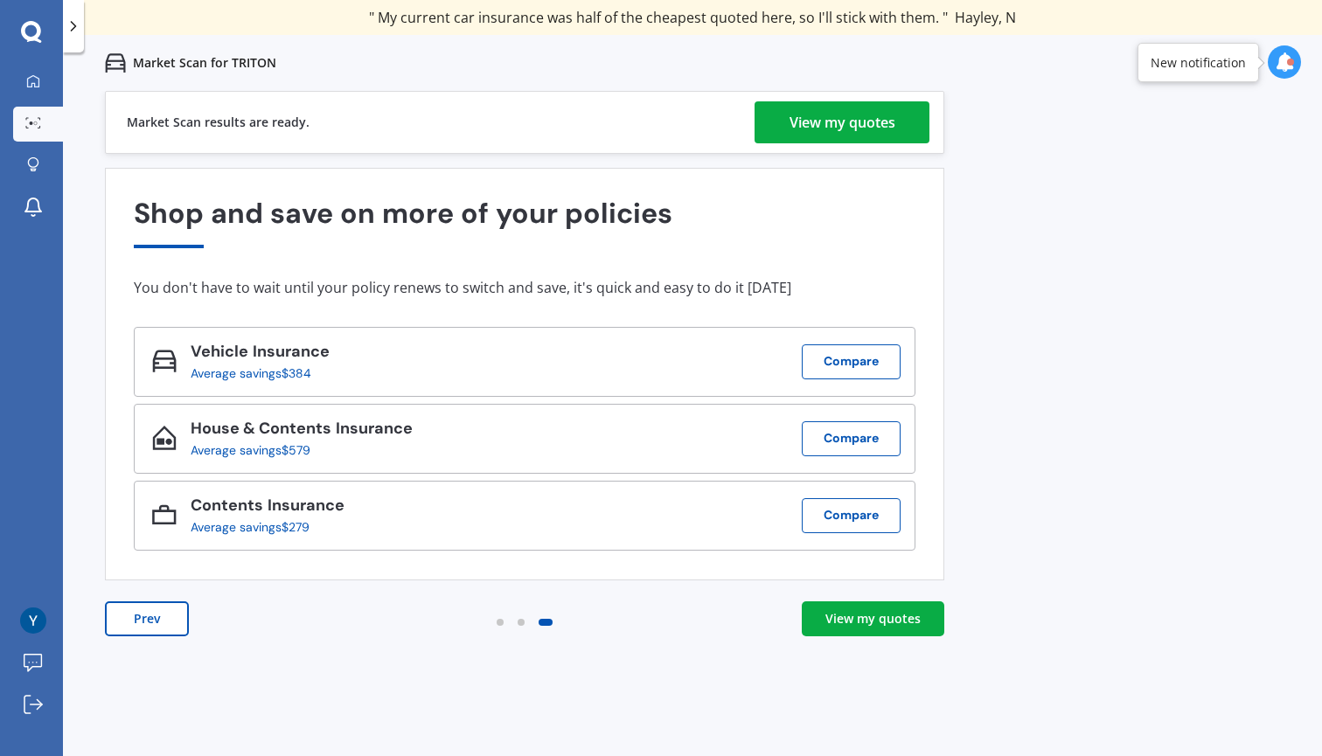
click at [886, 618] on div "View my quotes" at bounding box center [872, 618] width 95 height 17
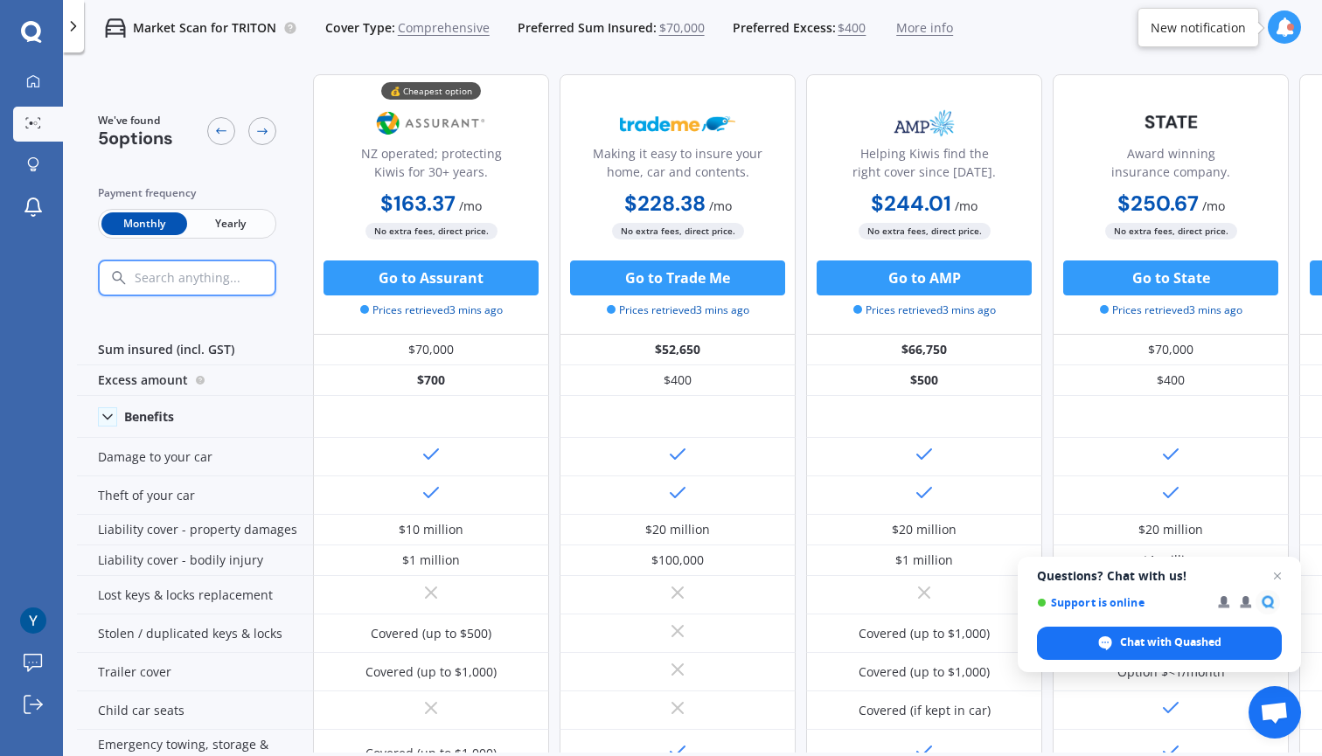
click at [454, 122] on img at bounding box center [430, 123] width 115 height 44
click at [403, 198] on b "$163.37" at bounding box center [417, 203] width 75 height 27
click at [644, 208] on b "$228.38" at bounding box center [664, 203] width 81 height 27
click at [839, 136] on div "Helping Kiwis find the right cover since 1966." at bounding box center [924, 144] width 206 height 87
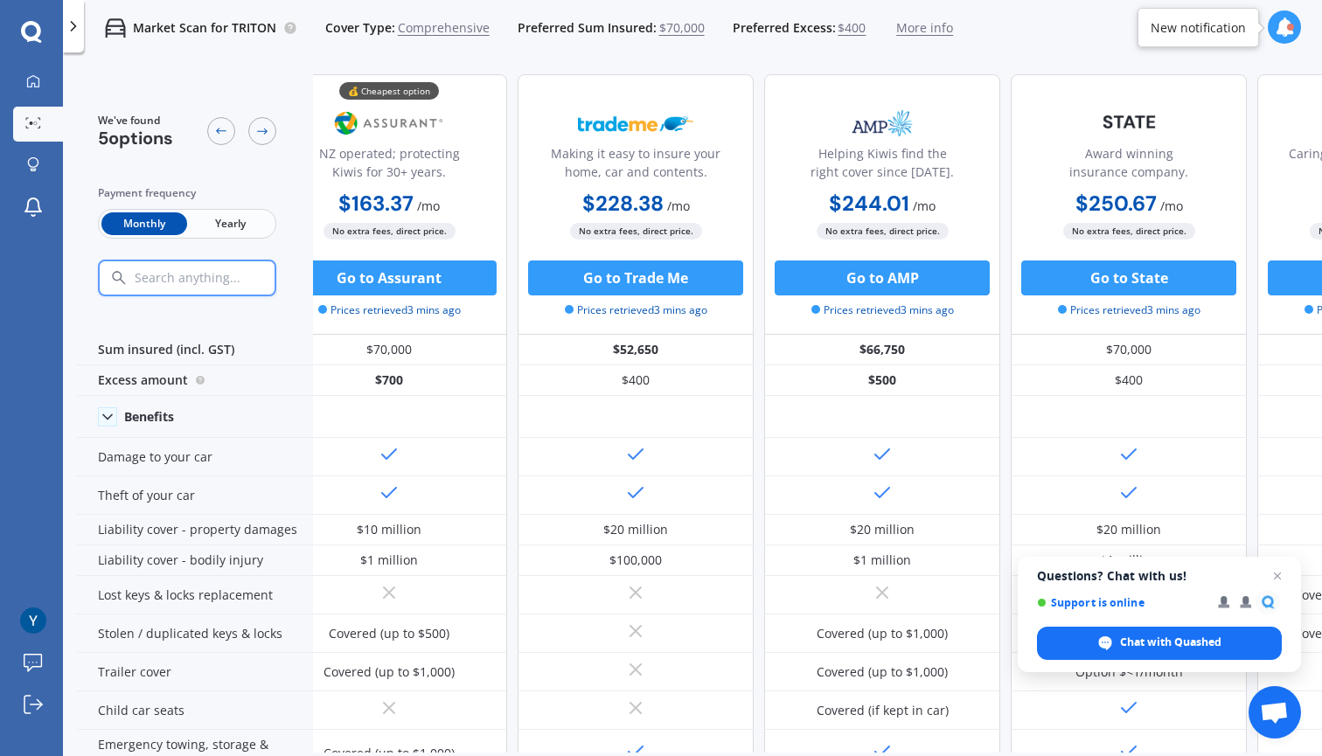
scroll to position [1, 45]
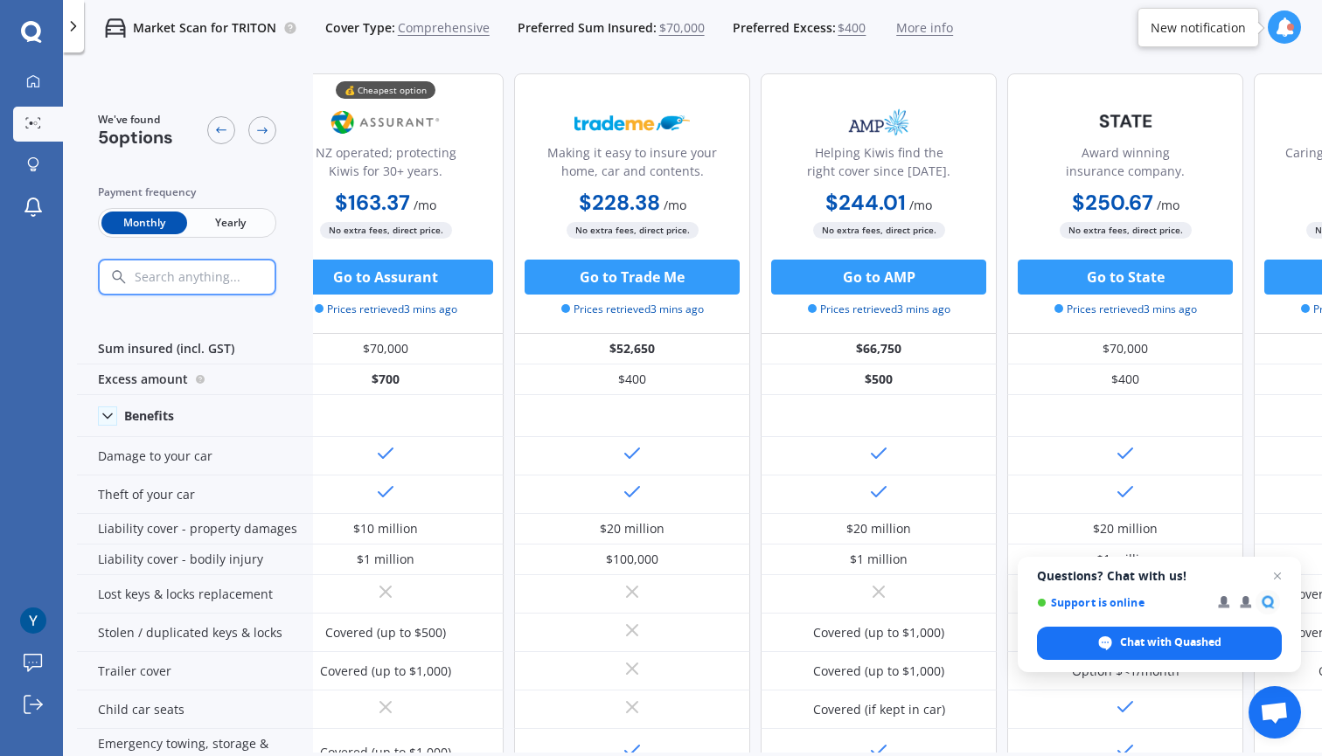
click at [1100, 199] on b "$250.67" at bounding box center [1112, 202] width 81 height 27
click at [1100, 198] on b "$250.67" at bounding box center [1112, 202] width 81 height 27
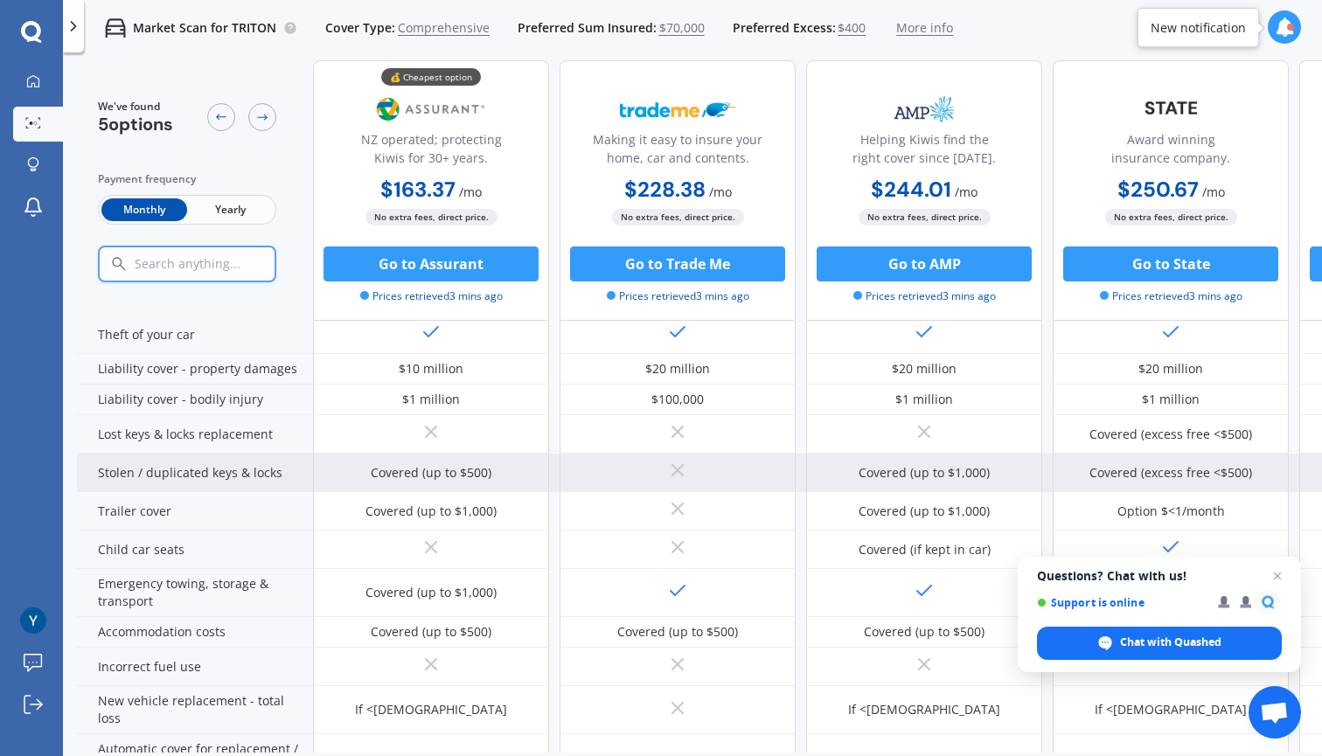
scroll to position [161, 0]
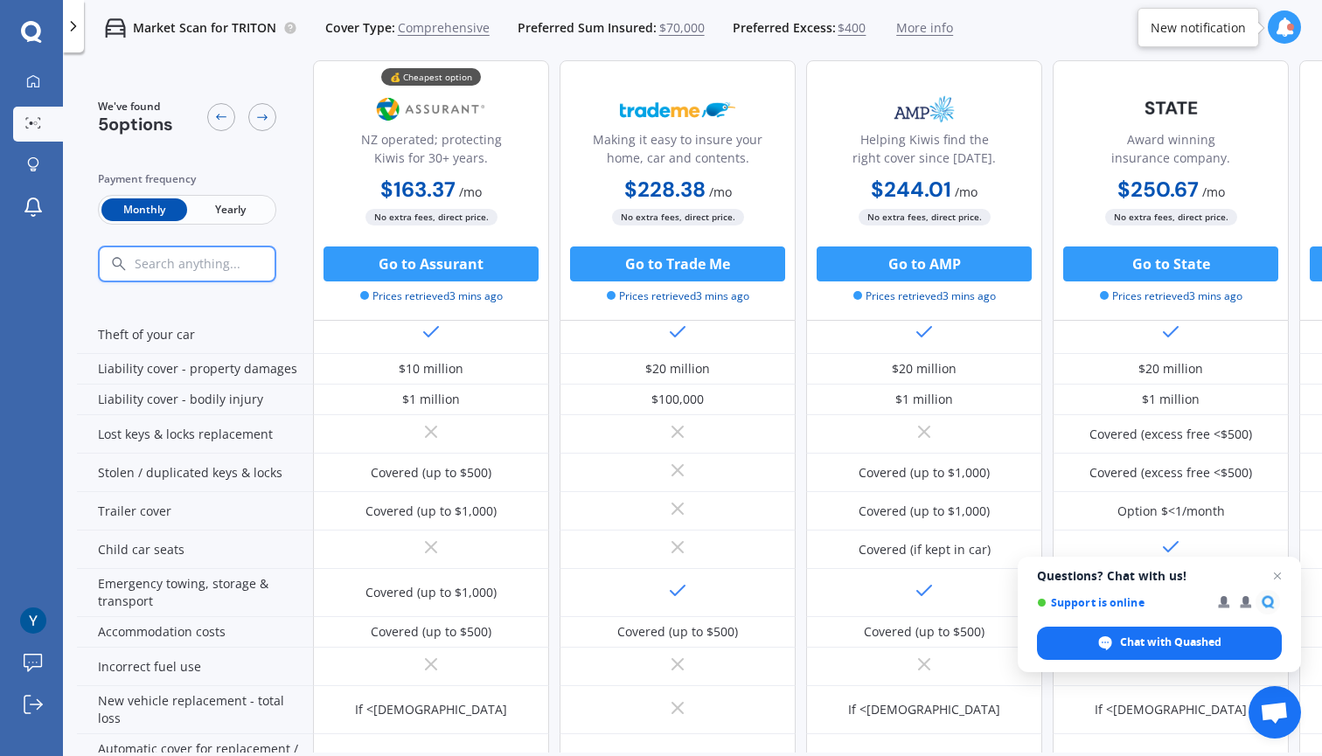
click at [1310, 10] on div "Market Scan for TRITON Cover Type: Comprehensive Preferred Sum Insured: $70,000…" at bounding box center [692, 28] width 1259 height 56
